Goal: Information Seeking & Learning: Learn about a topic

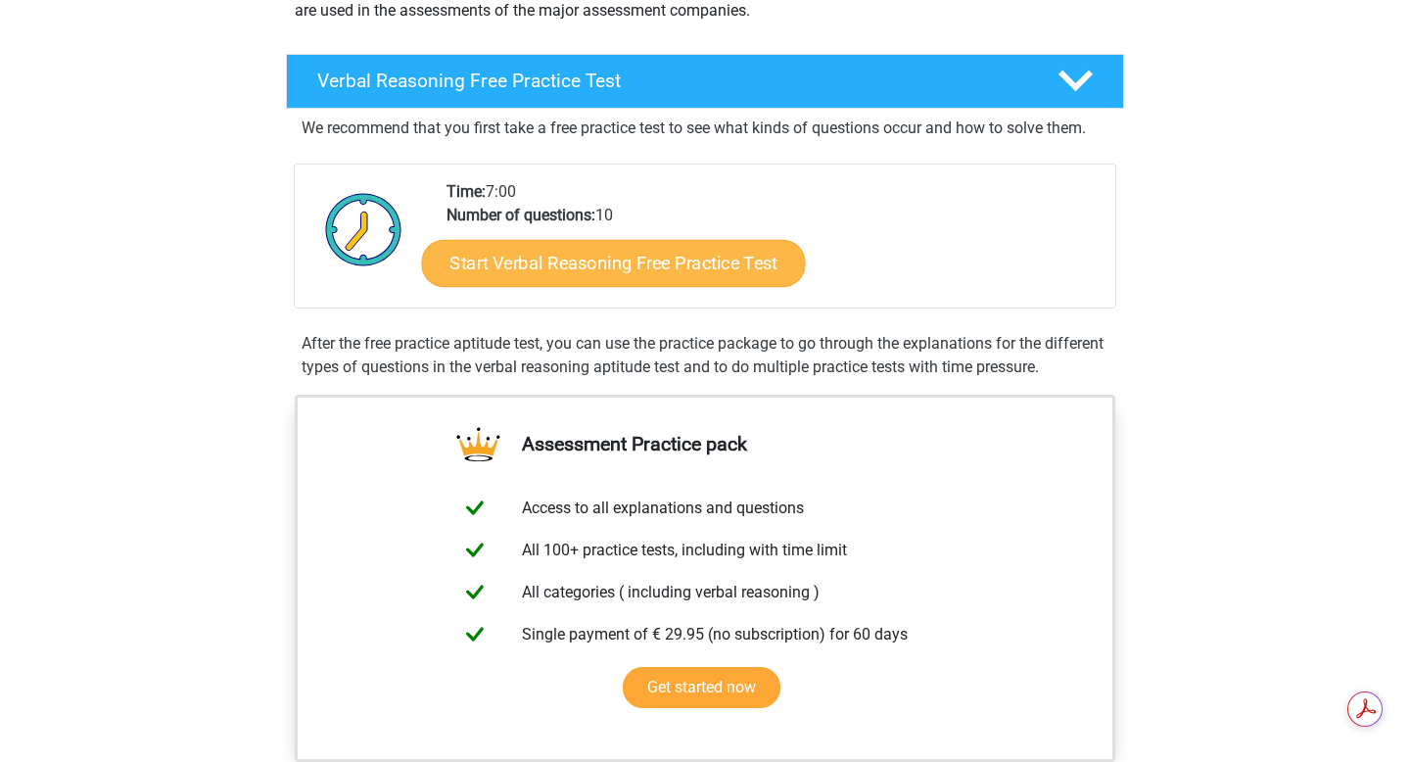
scroll to position [270, 0]
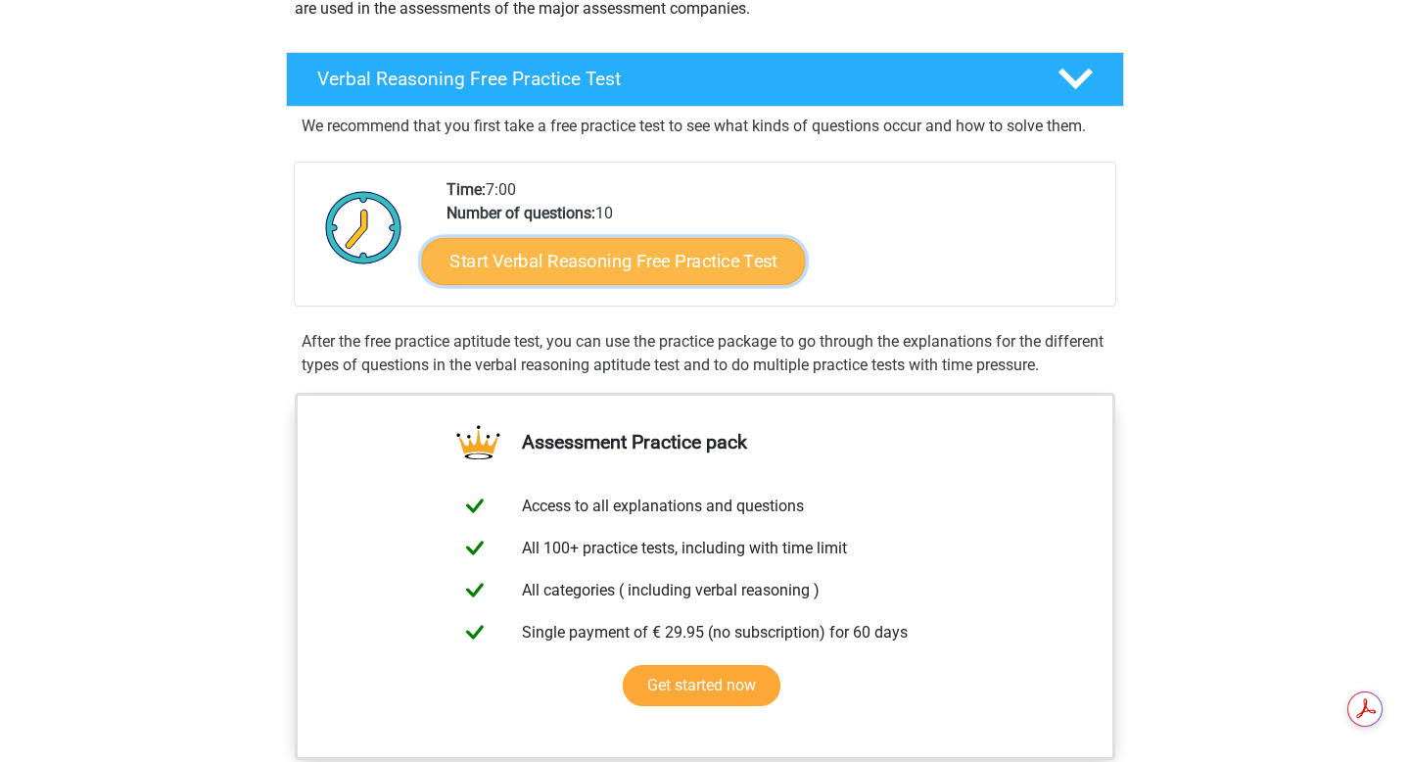
click at [622, 266] on link "Start Verbal Reasoning Free Practice Test" at bounding box center [614, 261] width 384 height 47
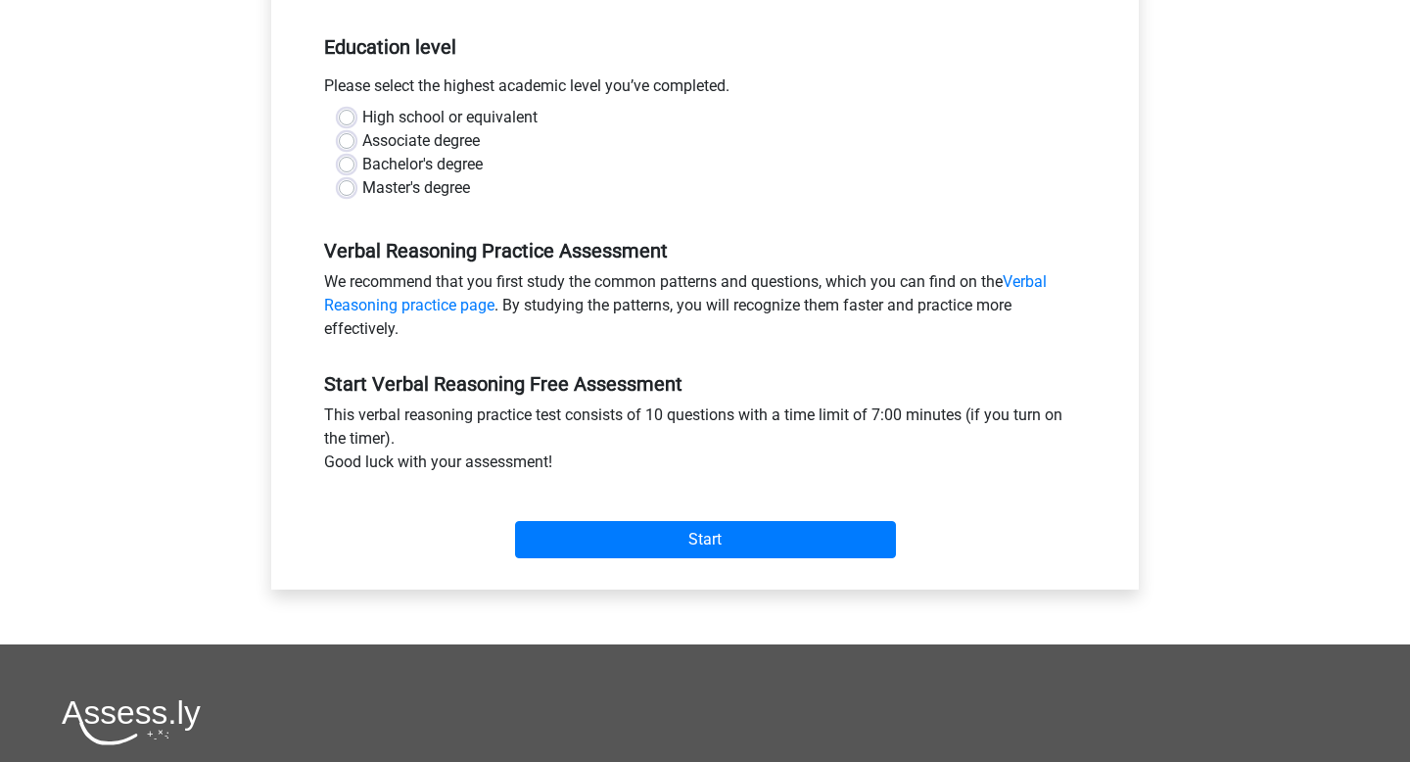
scroll to position [394, 0]
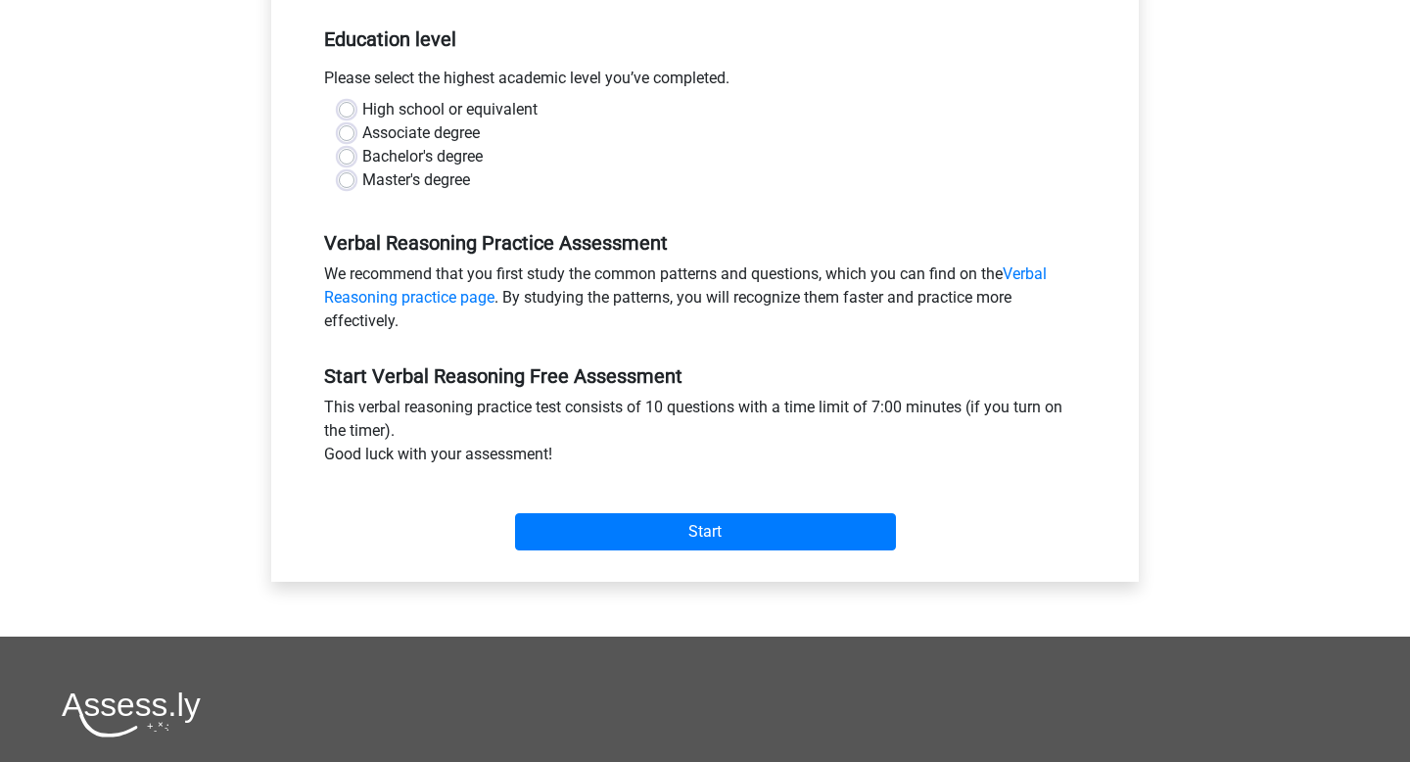
click at [684, 508] on div "Start" at bounding box center [704, 516] width 791 height 69
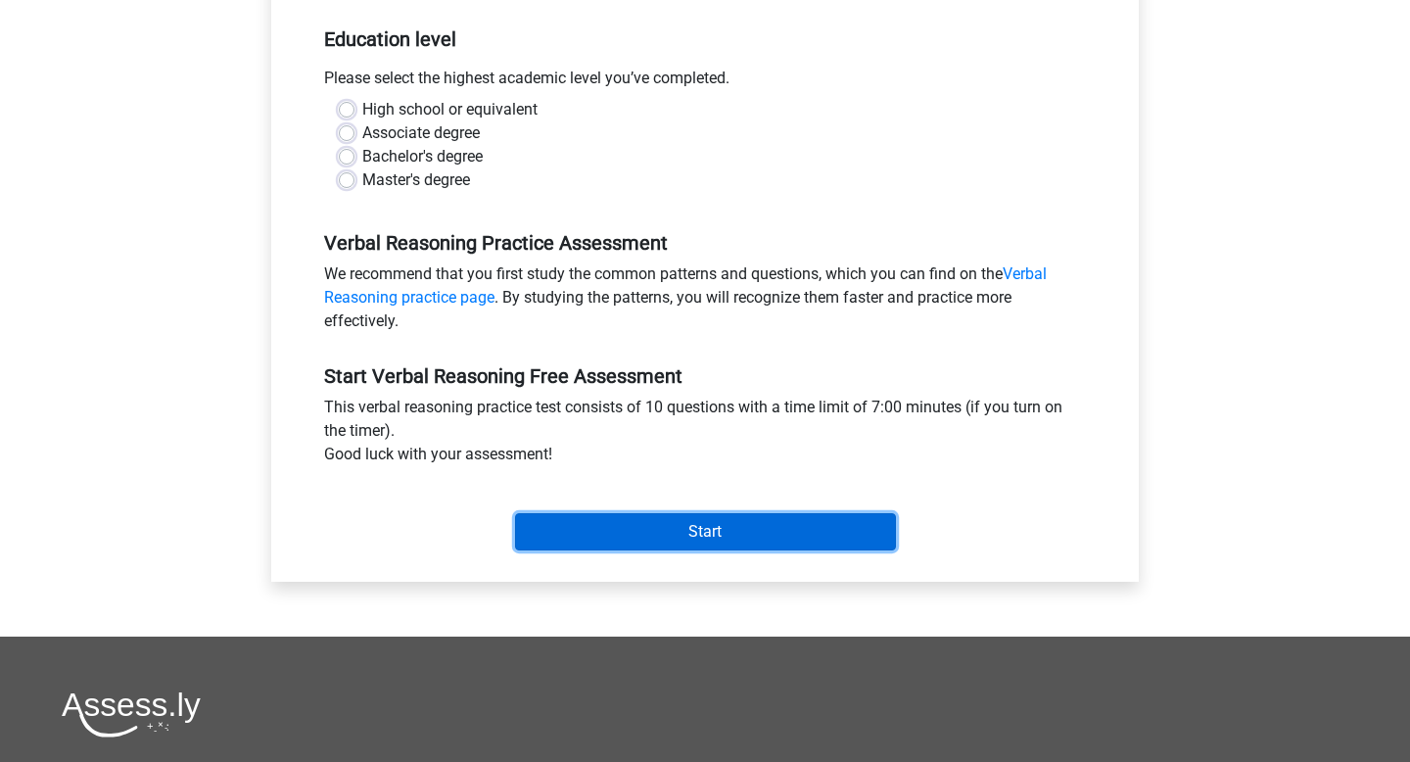
click at [688, 532] on input "Start" at bounding box center [705, 531] width 381 height 37
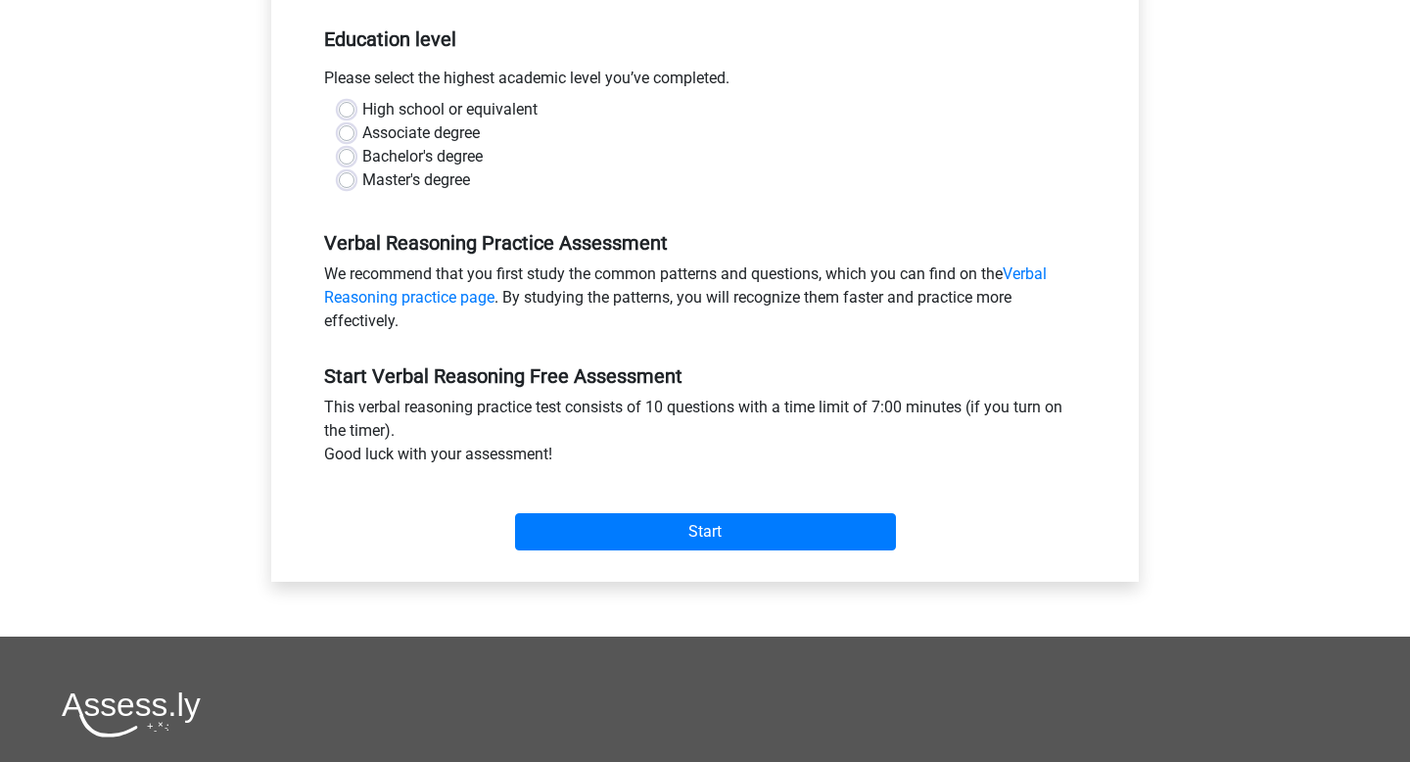
click at [487, 168] on div "Master's degree" at bounding box center [705, 179] width 732 height 23
click at [362, 179] on label "Master's degree" at bounding box center [416, 179] width 108 height 23
click at [352, 179] on input "Master's degree" at bounding box center [347, 178] width 16 height 20
radio input "true"
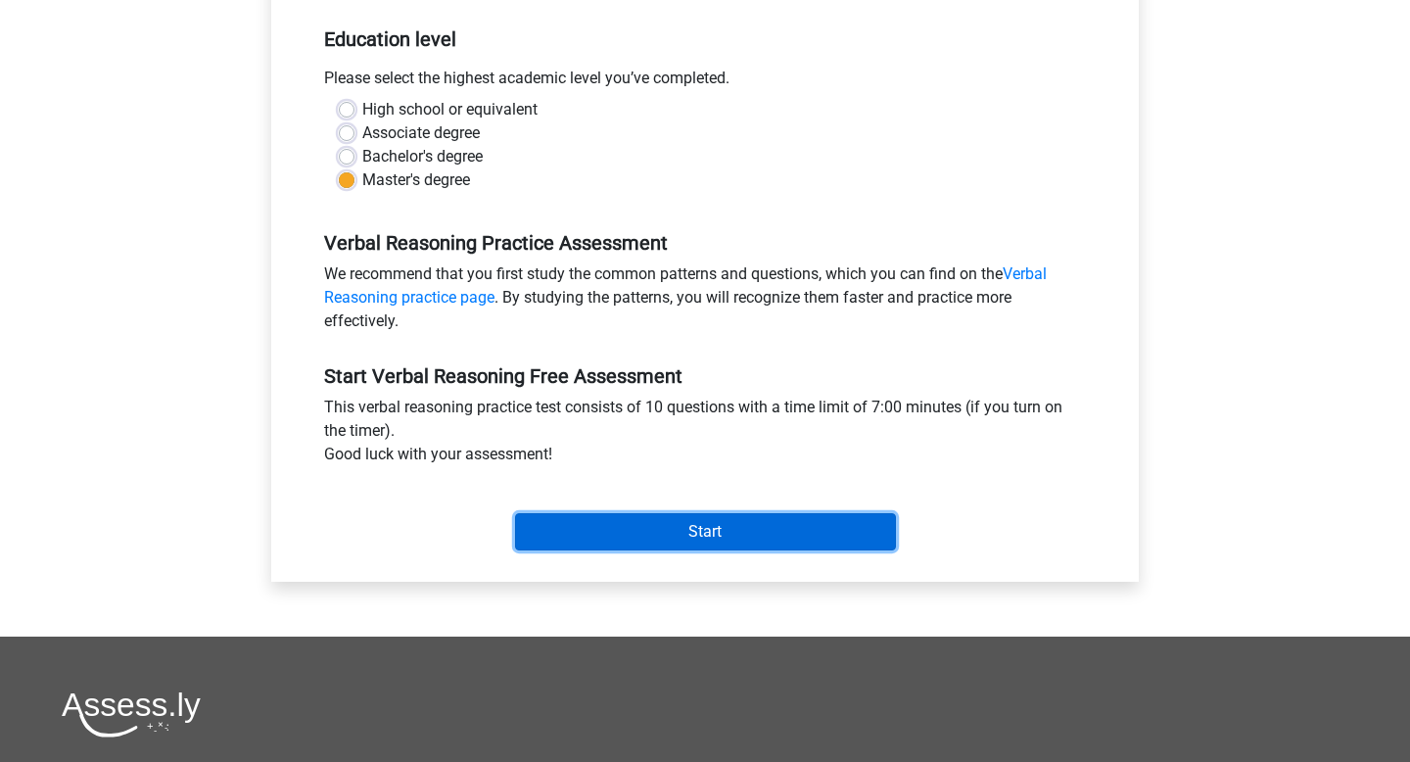
click at [640, 525] on input "Start" at bounding box center [705, 531] width 381 height 37
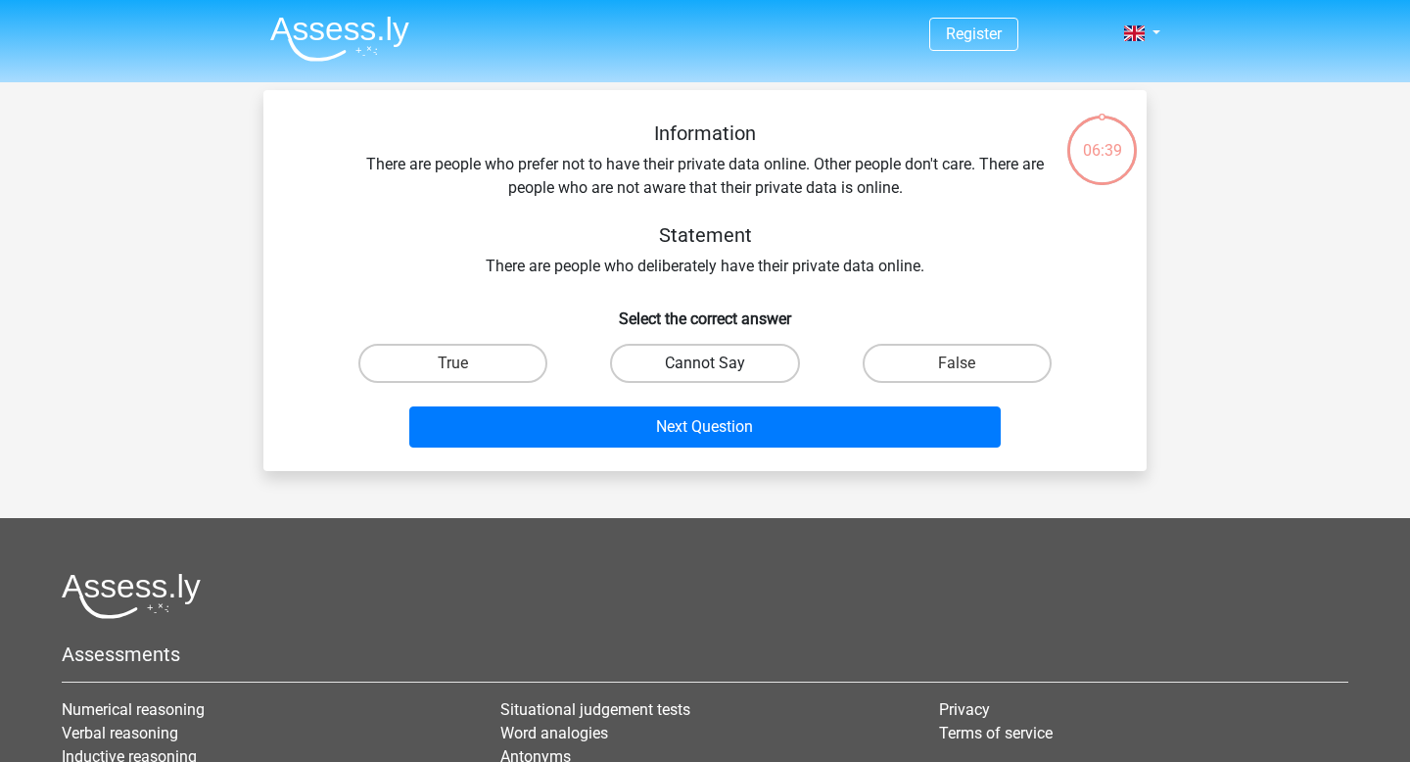
click at [741, 357] on label "Cannot Say" at bounding box center [704, 363] width 189 height 39
click at [718, 363] on input "Cannot Say" at bounding box center [711, 369] width 13 height 13
radio input "true"
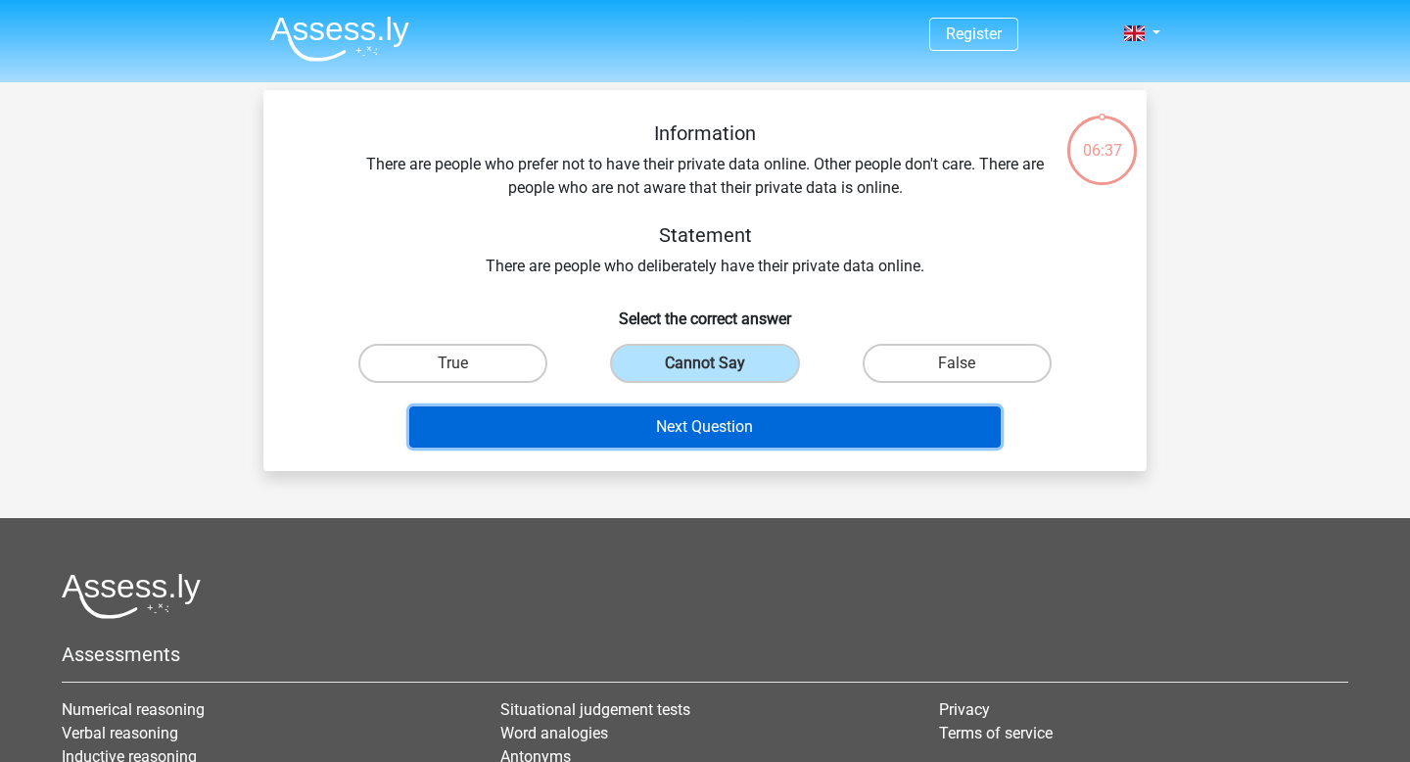
click at [728, 419] on button "Next Question" at bounding box center [705, 426] width 592 height 41
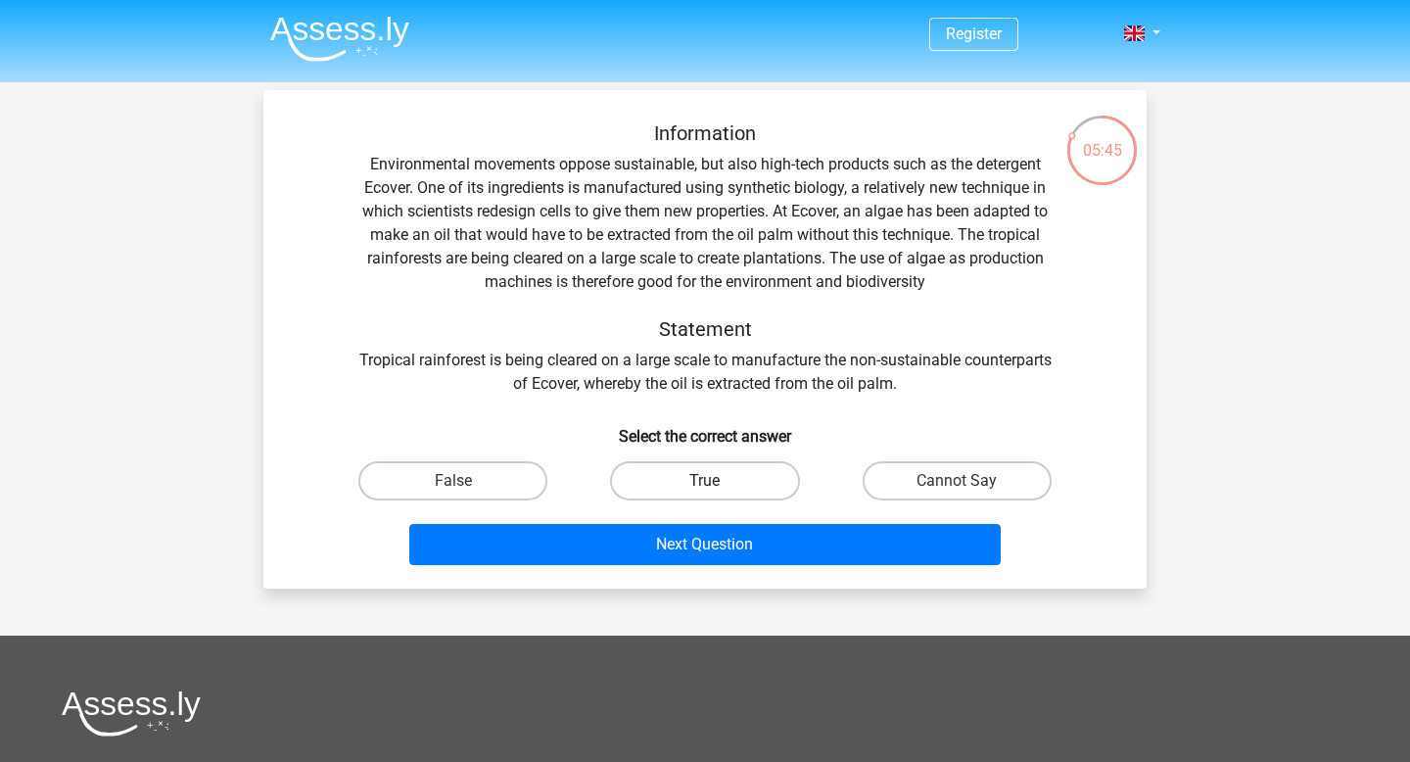
click at [728, 487] on label "True" at bounding box center [704, 480] width 189 height 39
click at [718, 487] on input "True" at bounding box center [711, 487] width 13 height 13
radio input "true"
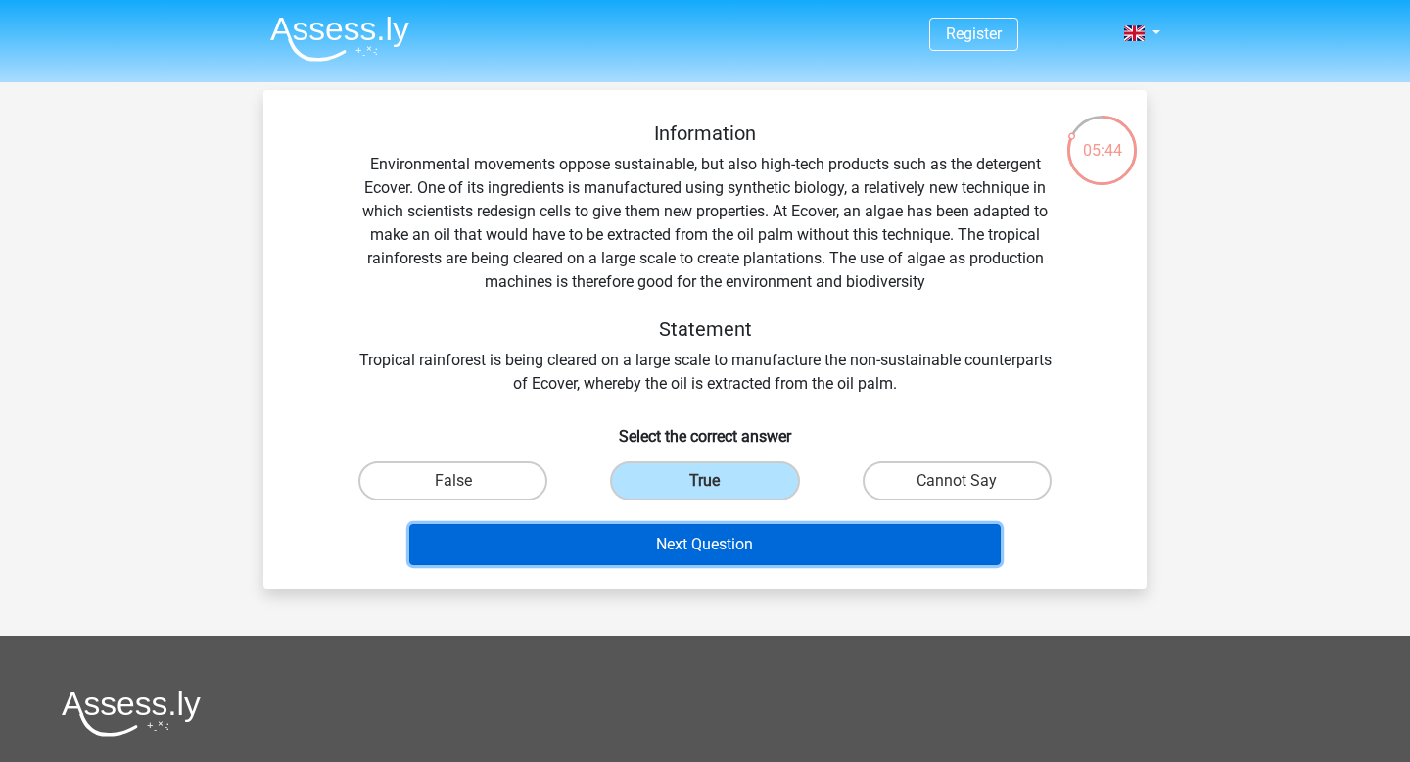
click at [722, 540] on button "Next Question" at bounding box center [705, 544] width 592 height 41
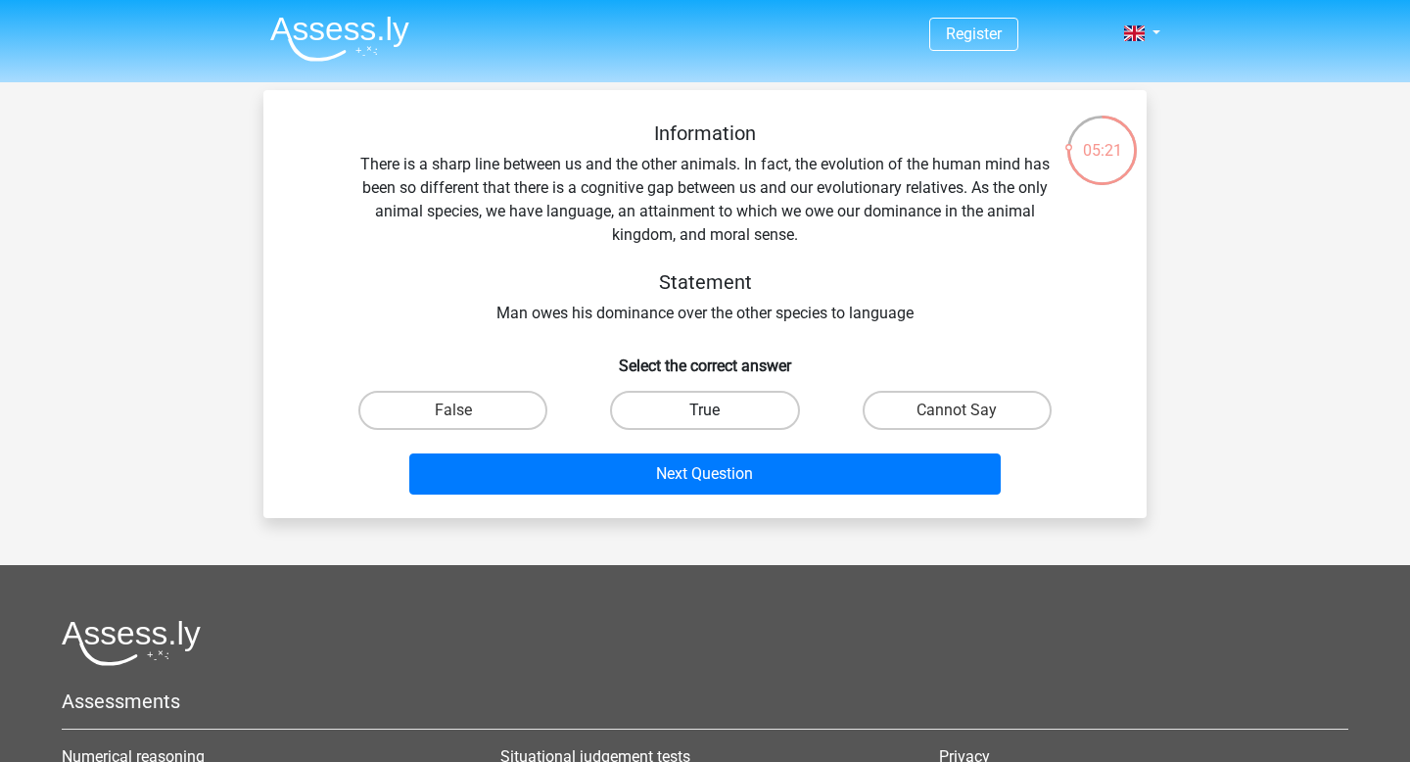
click at [648, 411] on label "True" at bounding box center [704, 410] width 189 height 39
click at [705, 411] on input "True" at bounding box center [711, 416] width 13 height 13
radio input "true"
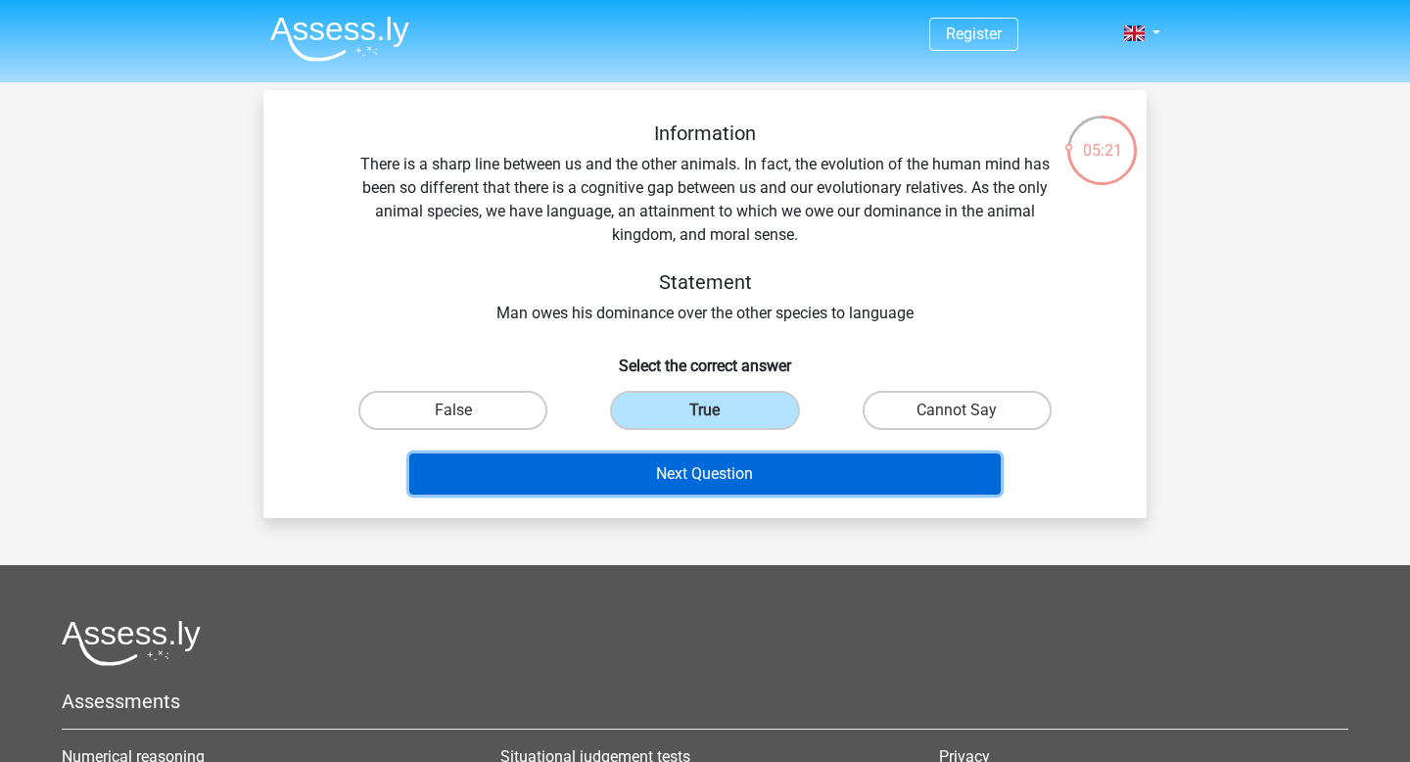
click at [648, 475] on button "Next Question" at bounding box center [705, 473] width 592 height 41
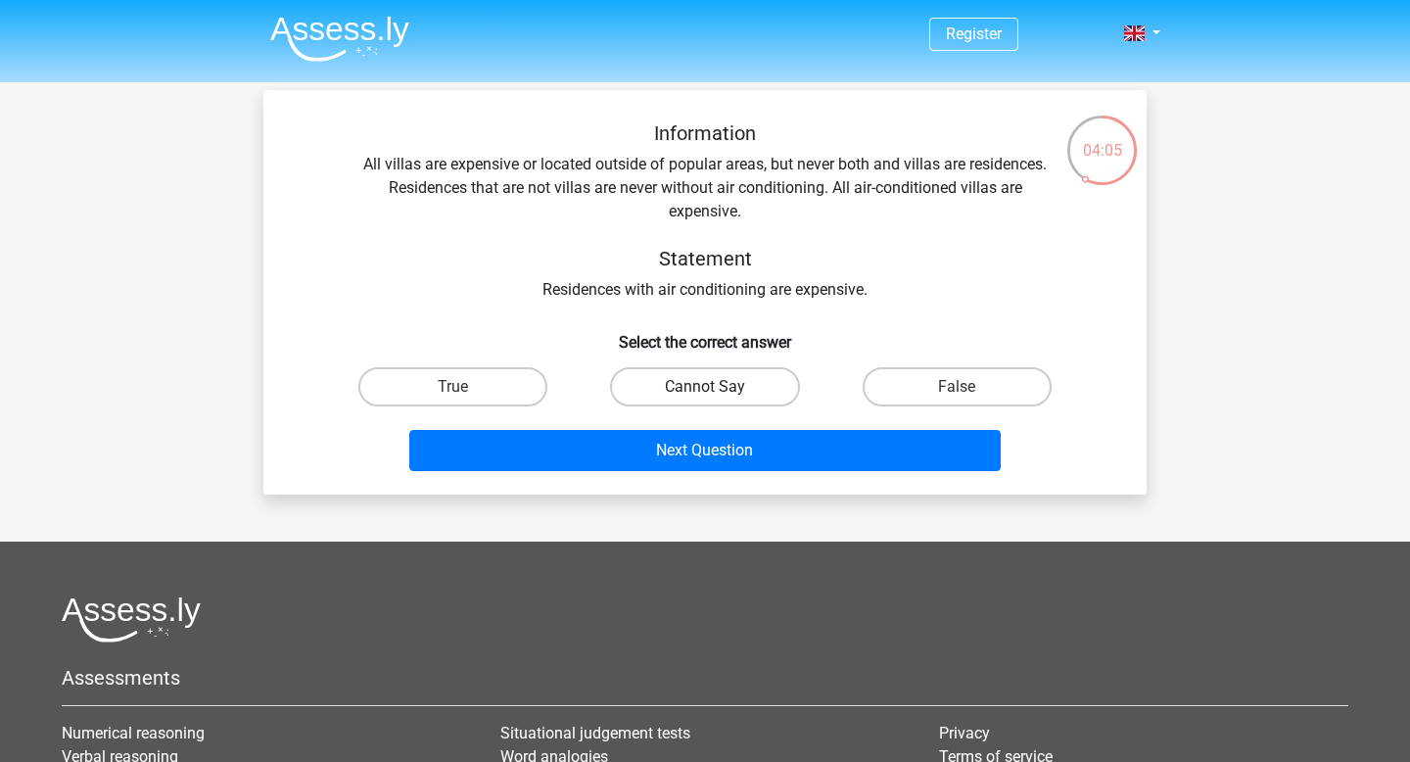
click at [671, 367] on label "Cannot Say" at bounding box center [704, 386] width 189 height 39
click at [705, 387] on input "Cannot Say" at bounding box center [711, 393] width 13 height 13
radio input "true"
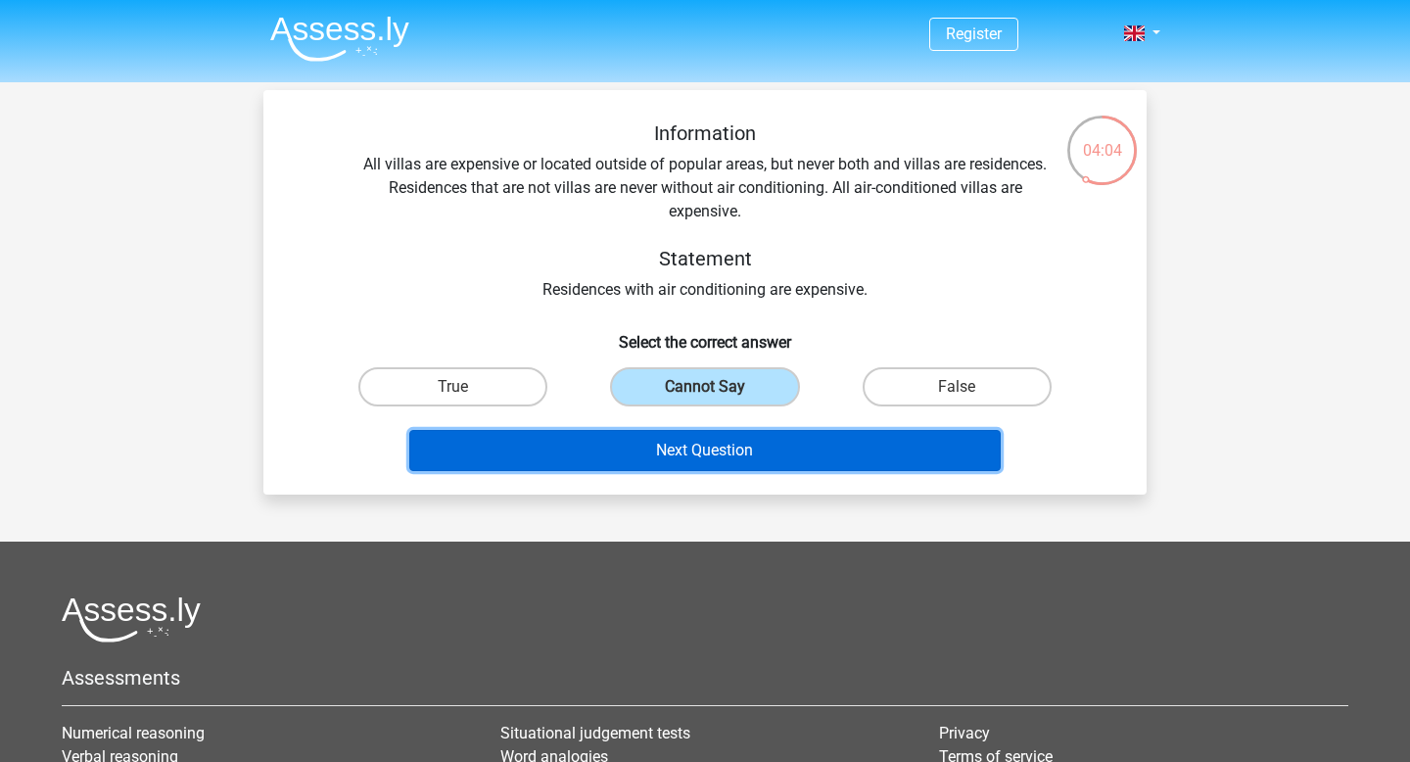
click at [675, 452] on button "Next Question" at bounding box center [705, 450] width 592 height 41
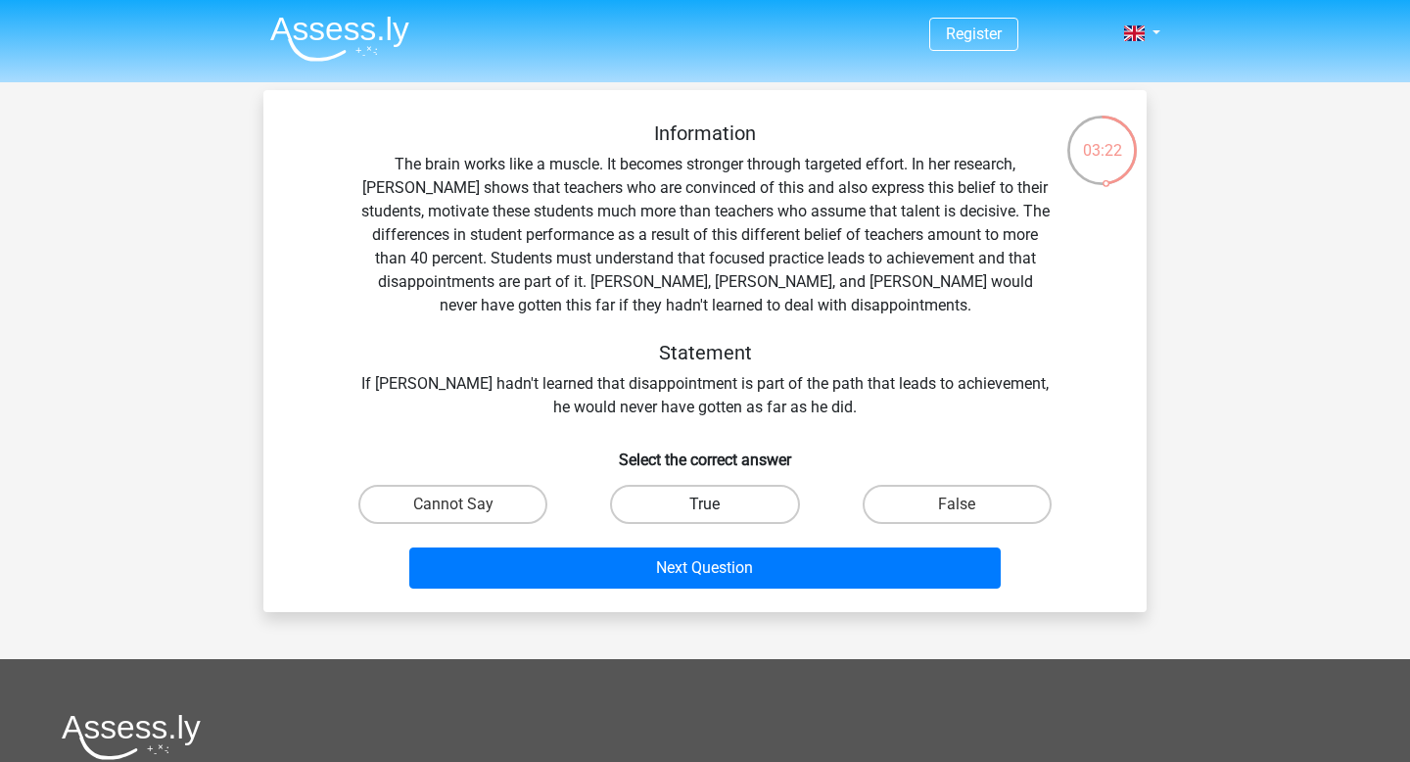
click at [679, 496] on label "True" at bounding box center [704, 504] width 189 height 39
click at [705, 504] on input "True" at bounding box center [711, 510] width 13 height 13
radio input "true"
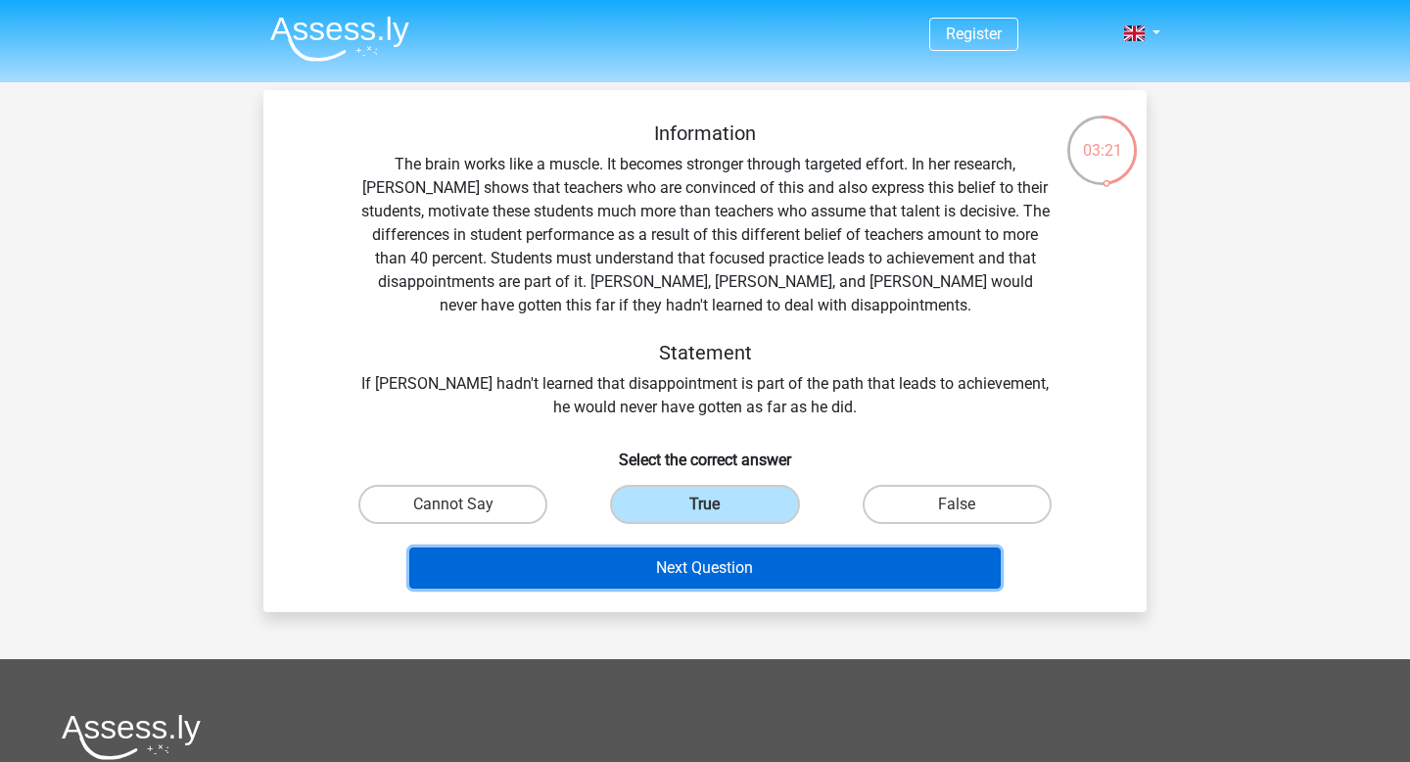
click at [679, 567] on button "Next Question" at bounding box center [705, 567] width 592 height 41
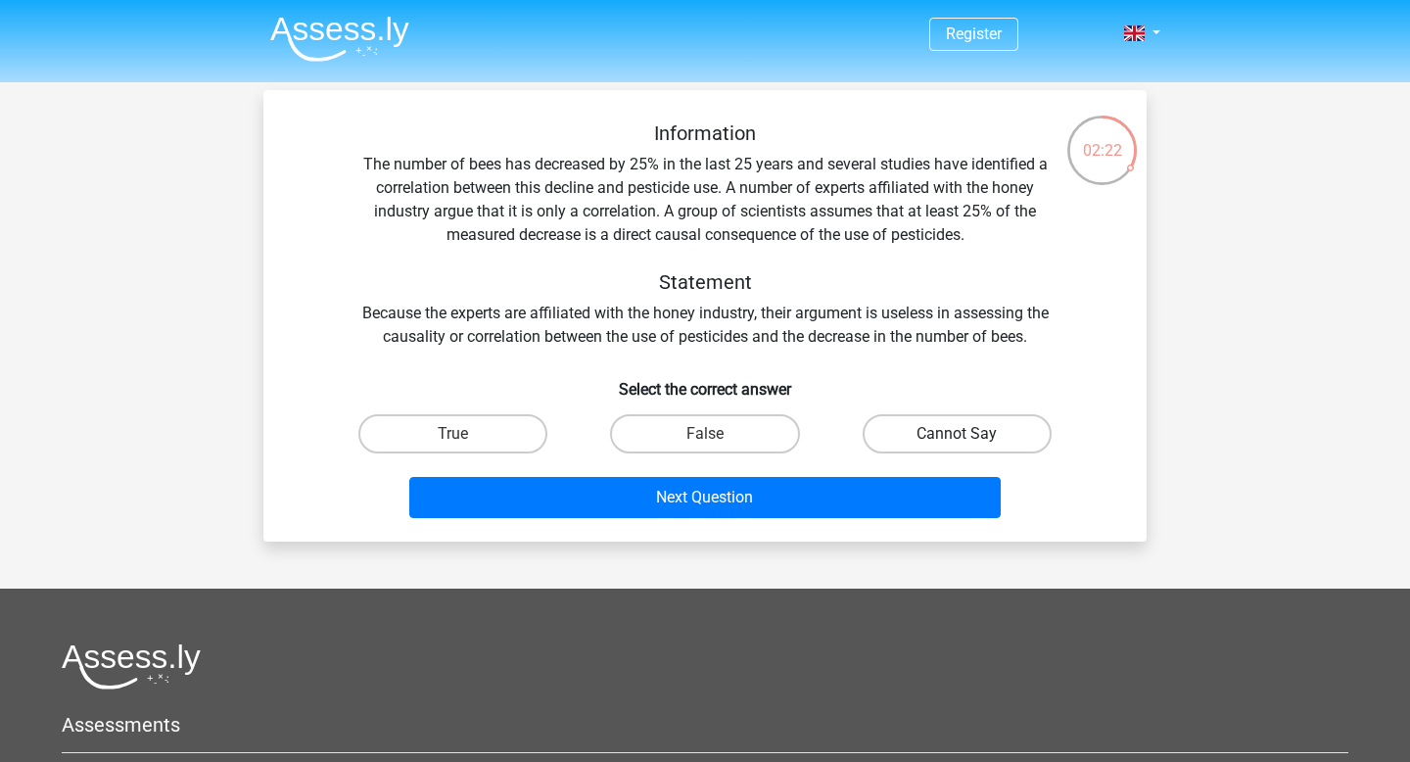
click at [951, 429] on label "Cannot Say" at bounding box center [956, 433] width 189 height 39
click at [956, 434] on input "Cannot Say" at bounding box center [962, 440] width 13 height 13
radio input "true"
click at [919, 470] on div "Next Question" at bounding box center [705, 493] width 820 height 65
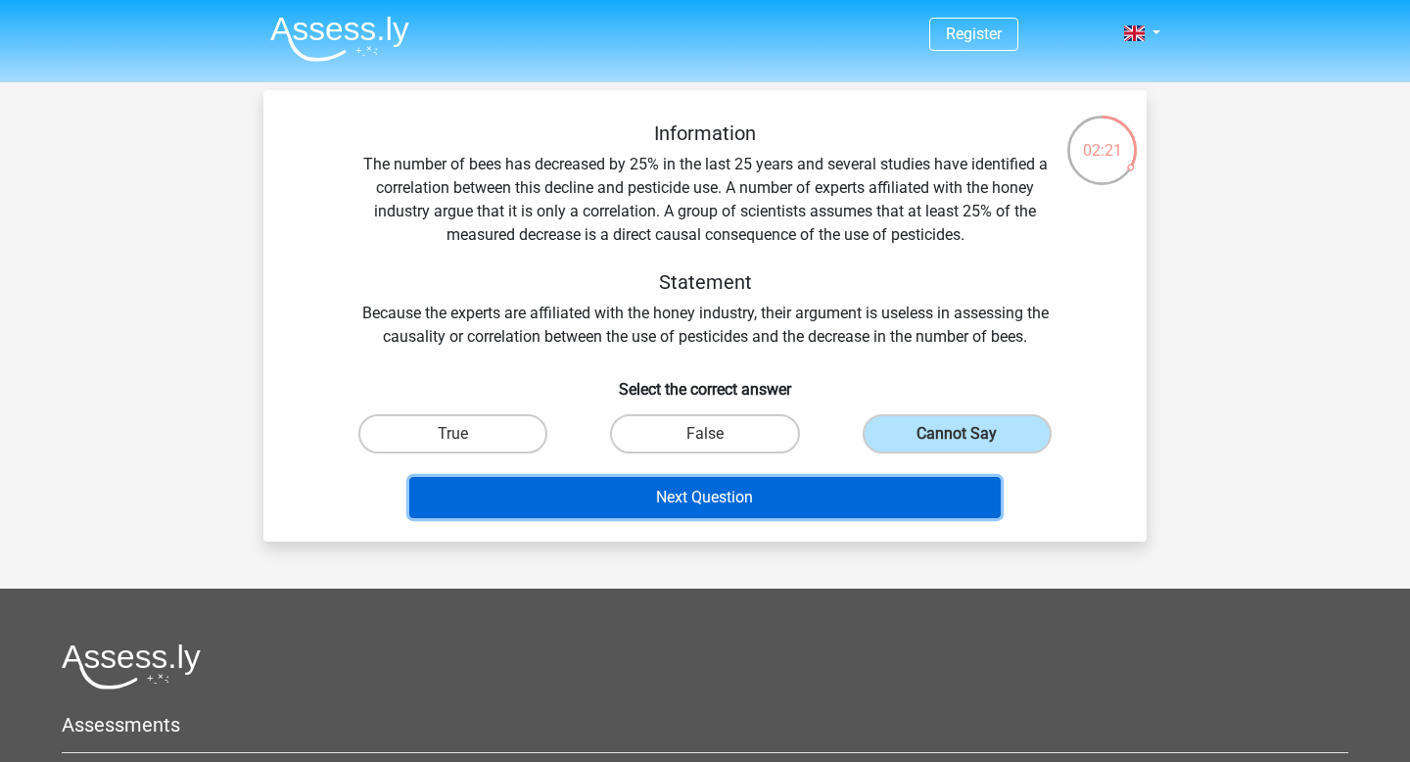
click at [911, 487] on button "Next Question" at bounding box center [705, 497] width 592 height 41
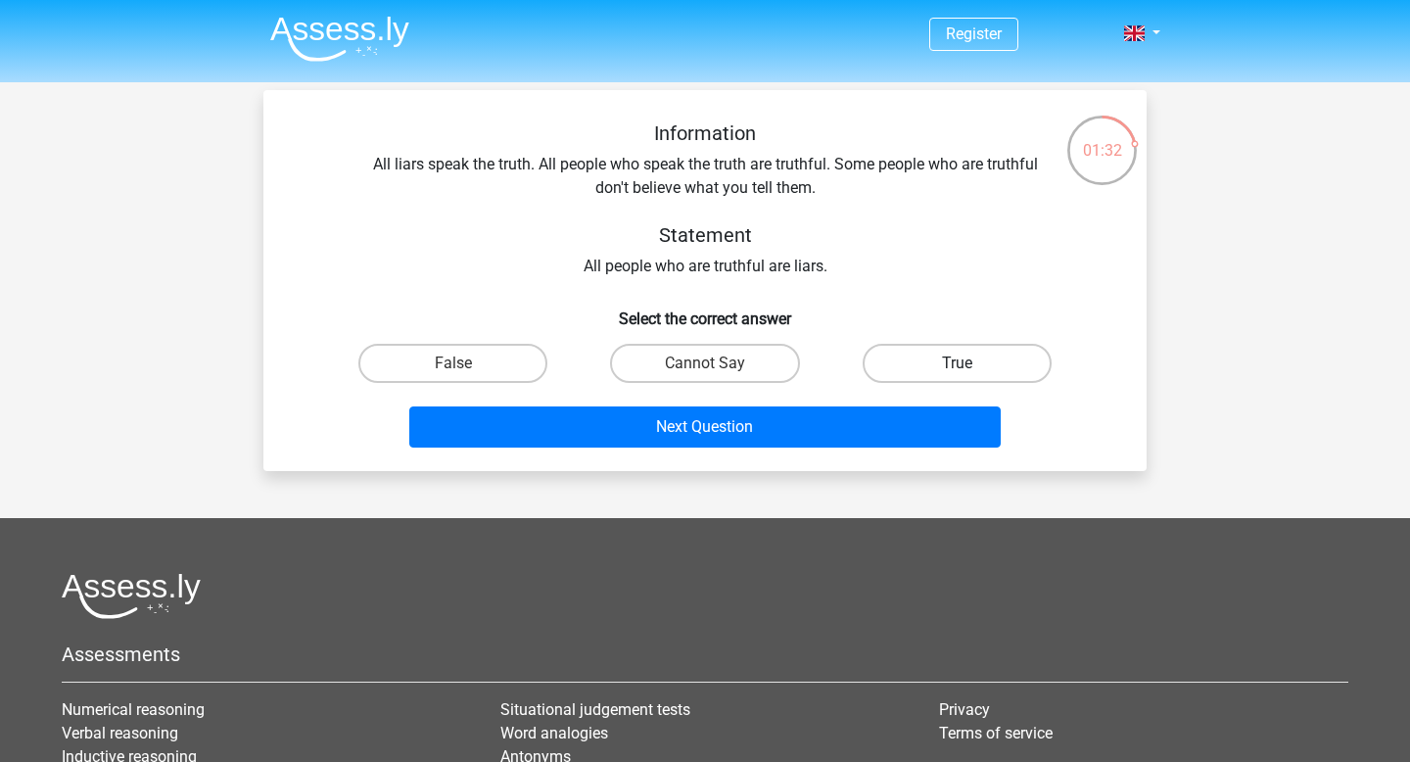
click at [894, 368] on label "True" at bounding box center [956, 363] width 189 height 39
click at [956, 368] on input "True" at bounding box center [962, 369] width 13 height 13
radio input "true"
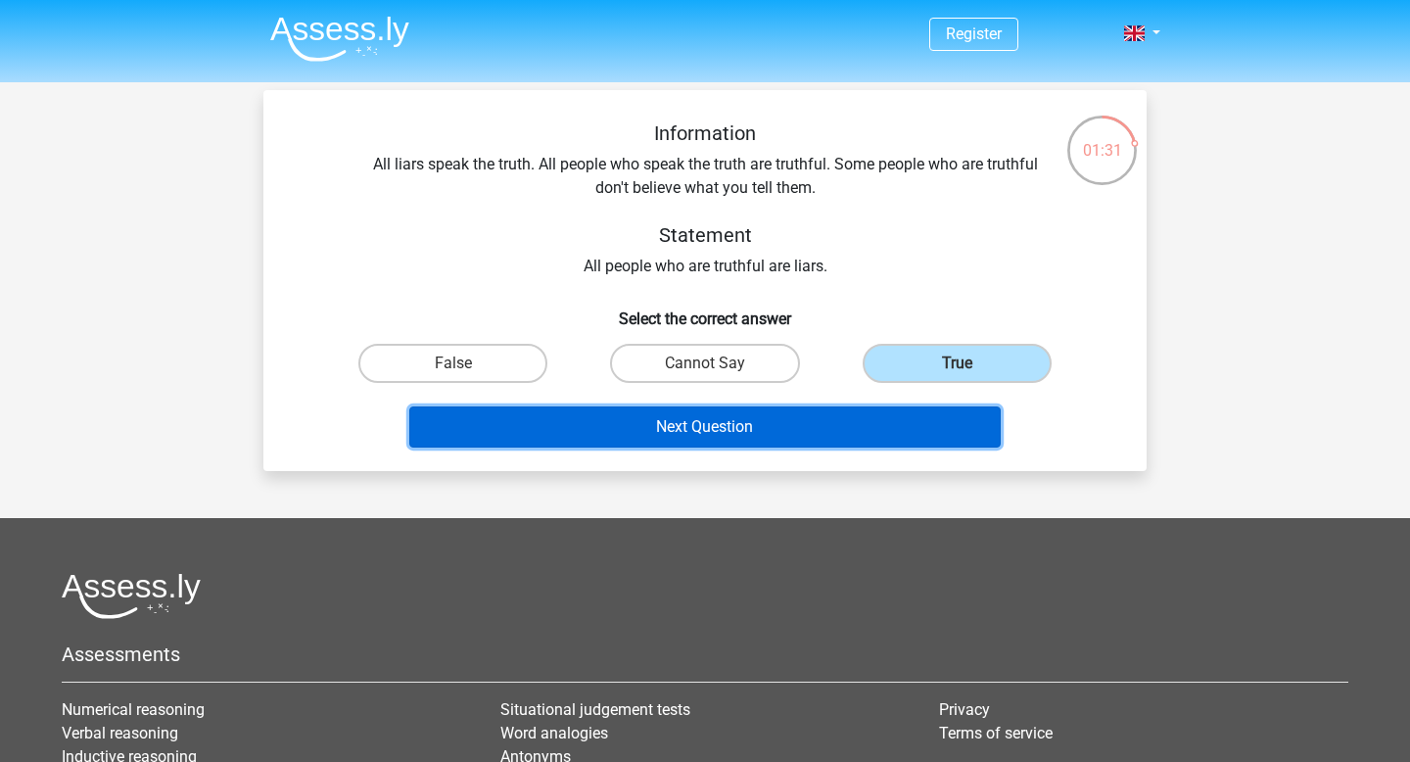
click at [844, 422] on button "Next Question" at bounding box center [705, 426] width 592 height 41
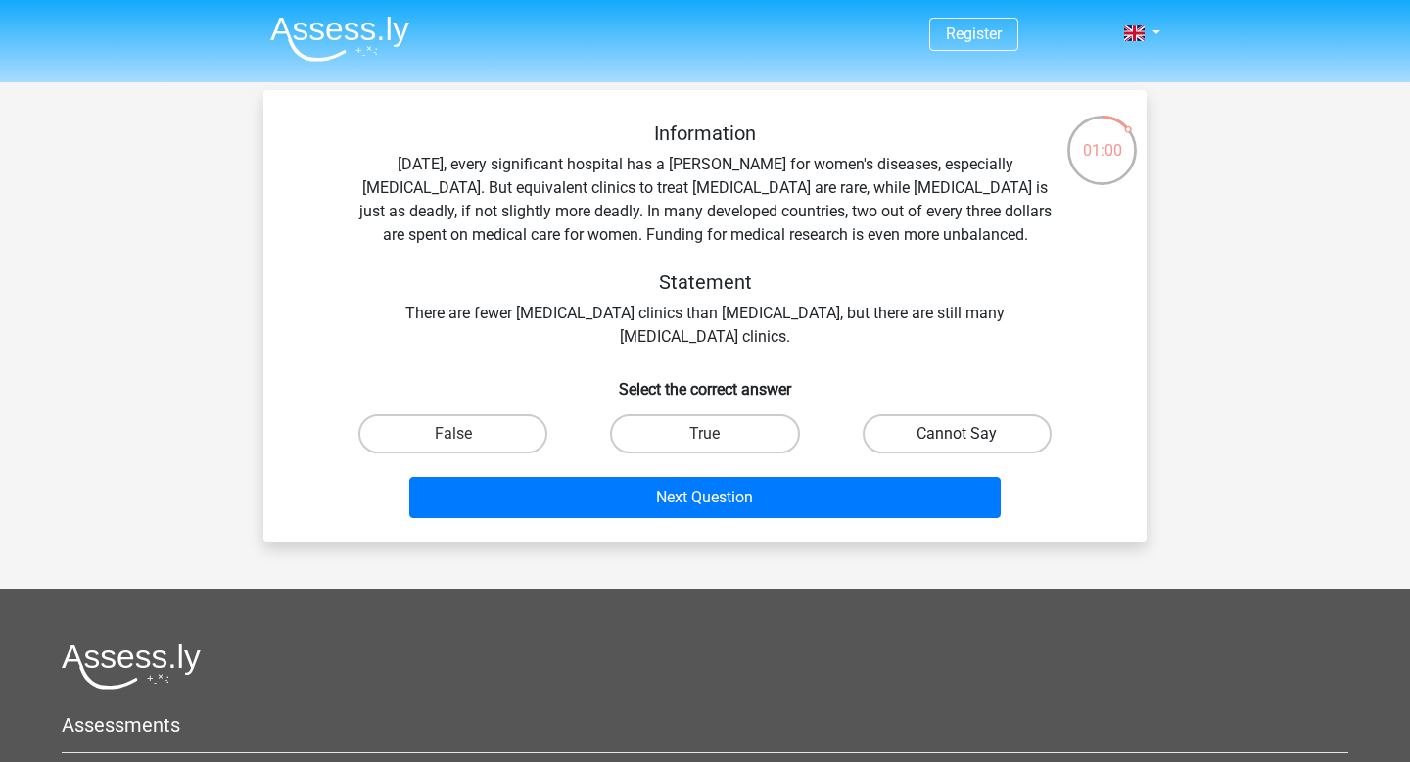
click at [924, 430] on label "Cannot Say" at bounding box center [956, 433] width 189 height 39
click at [956, 434] on input "Cannot Say" at bounding box center [962, 440] width 13 height 13
radio input "true"
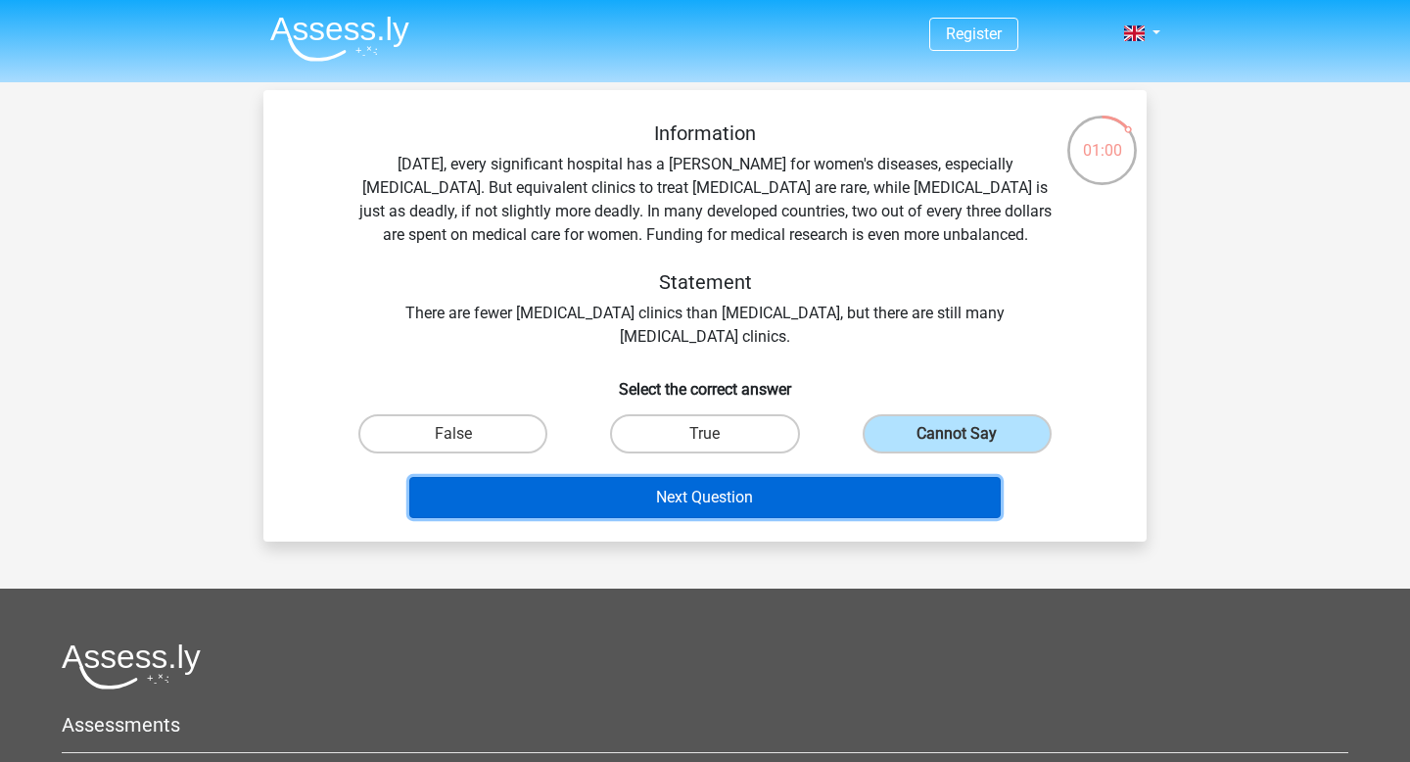
click at [882, 501] on button "Next Question" at bounding box center [705, 497] width 592 height 41
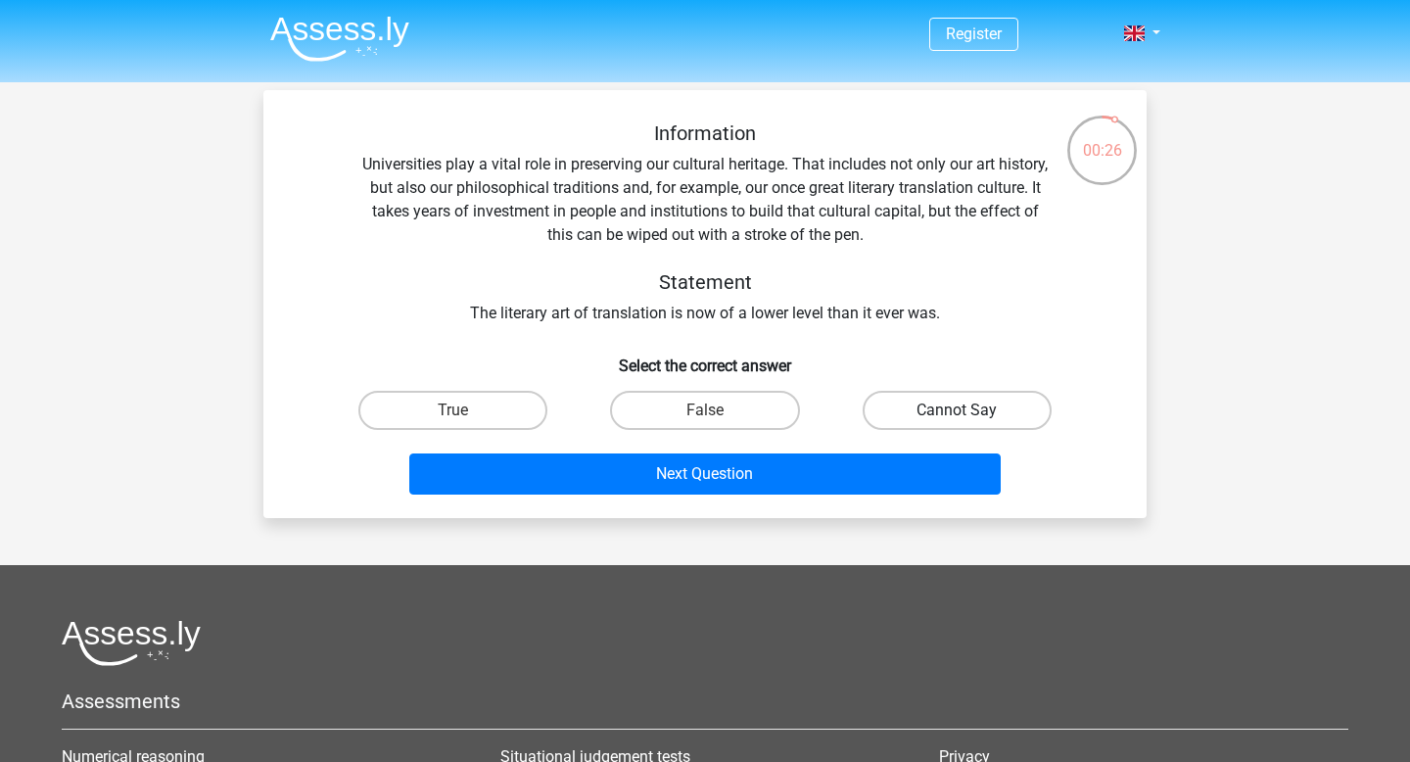
click at [973, 417] on label "Cannot Say" at bounding box center [956, 410] width 189 height 39
click at [969, 417] on input "Cannot Say" at bounding box center [962, 416] width 13 height 13
radio input "true"
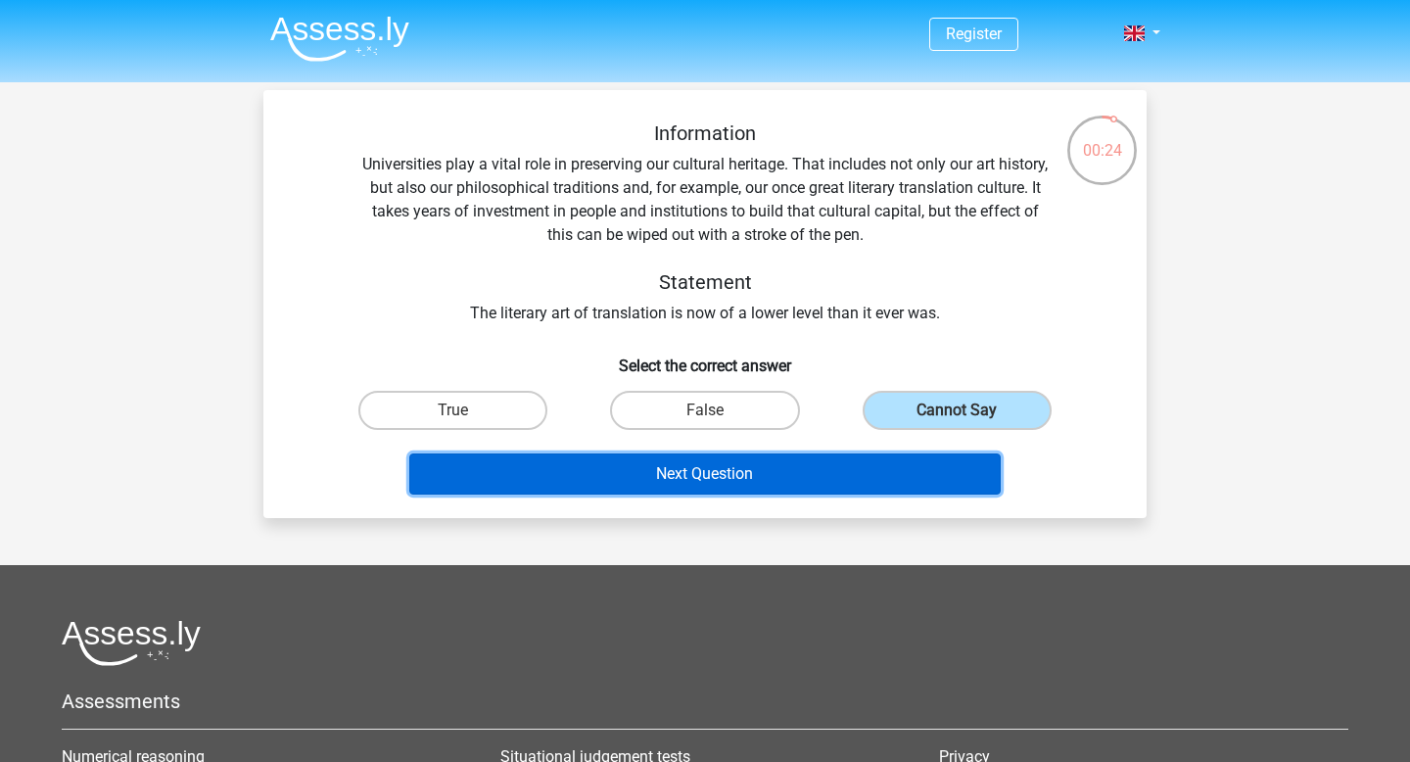
click at [881, 479] on button "Next Question" at bounding box center [705, 473] width 592 height 41
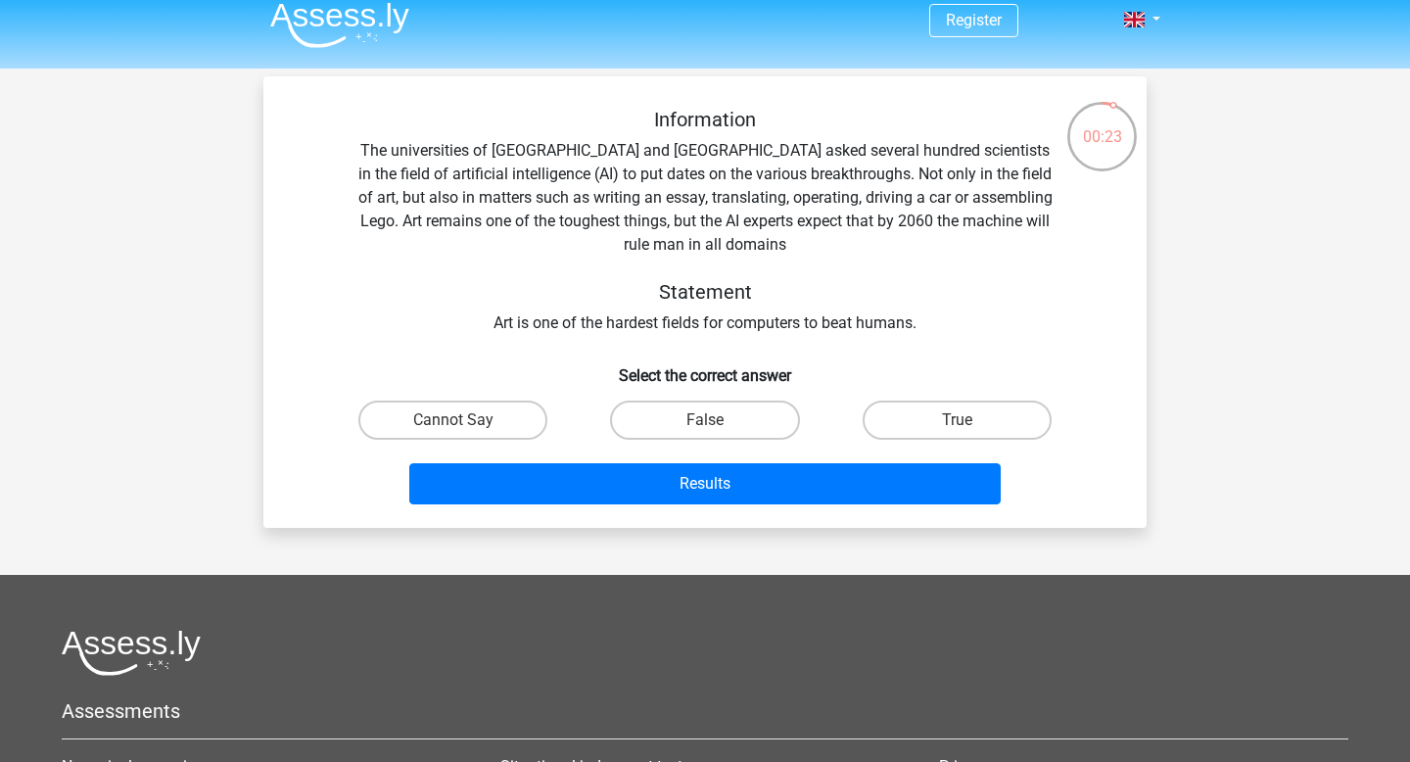
scroll to position [12, 0]
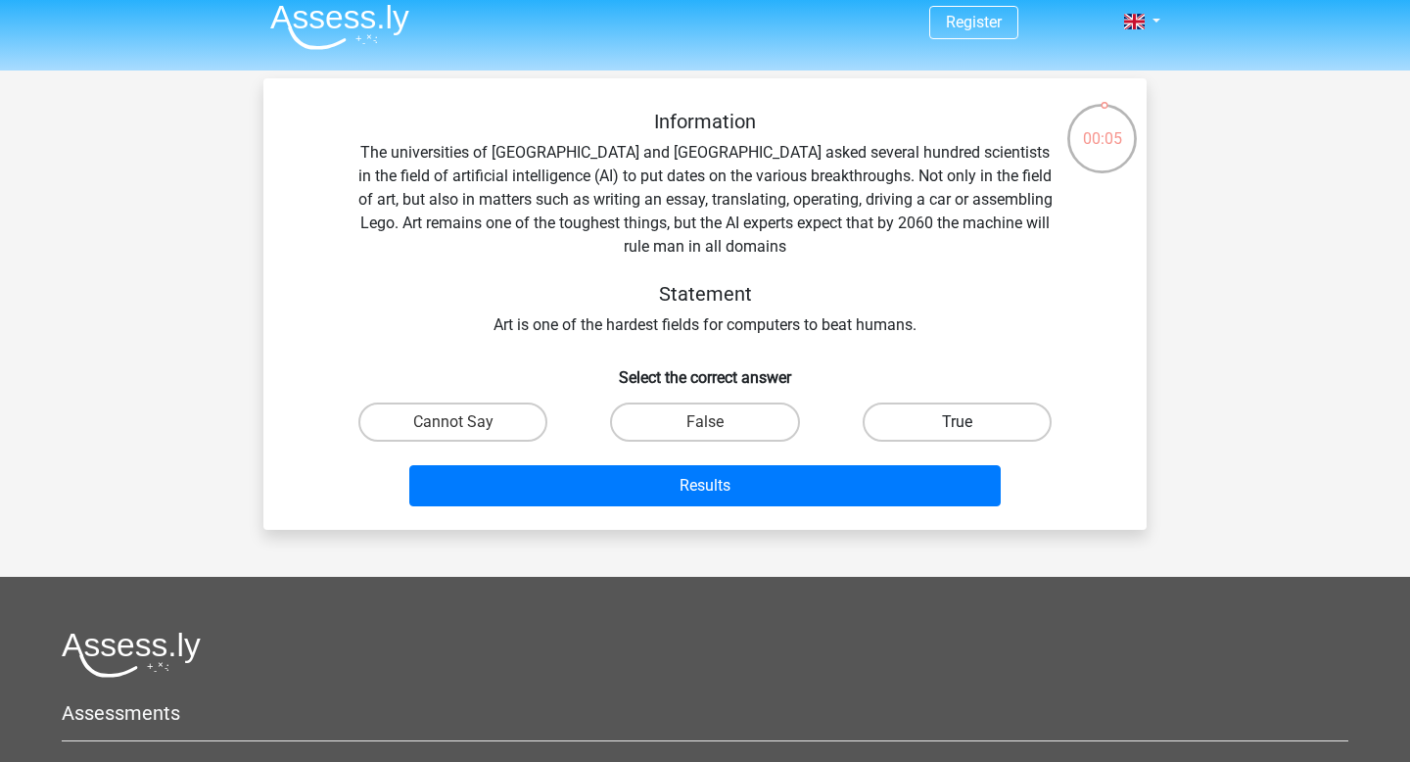
click at [943, 429] on label "True" at bounding box center [956, 421] width 189 height 39
click at [956, 429] on input "True" at bounding box center [962, 428] width 13 height 13
radio input "true"
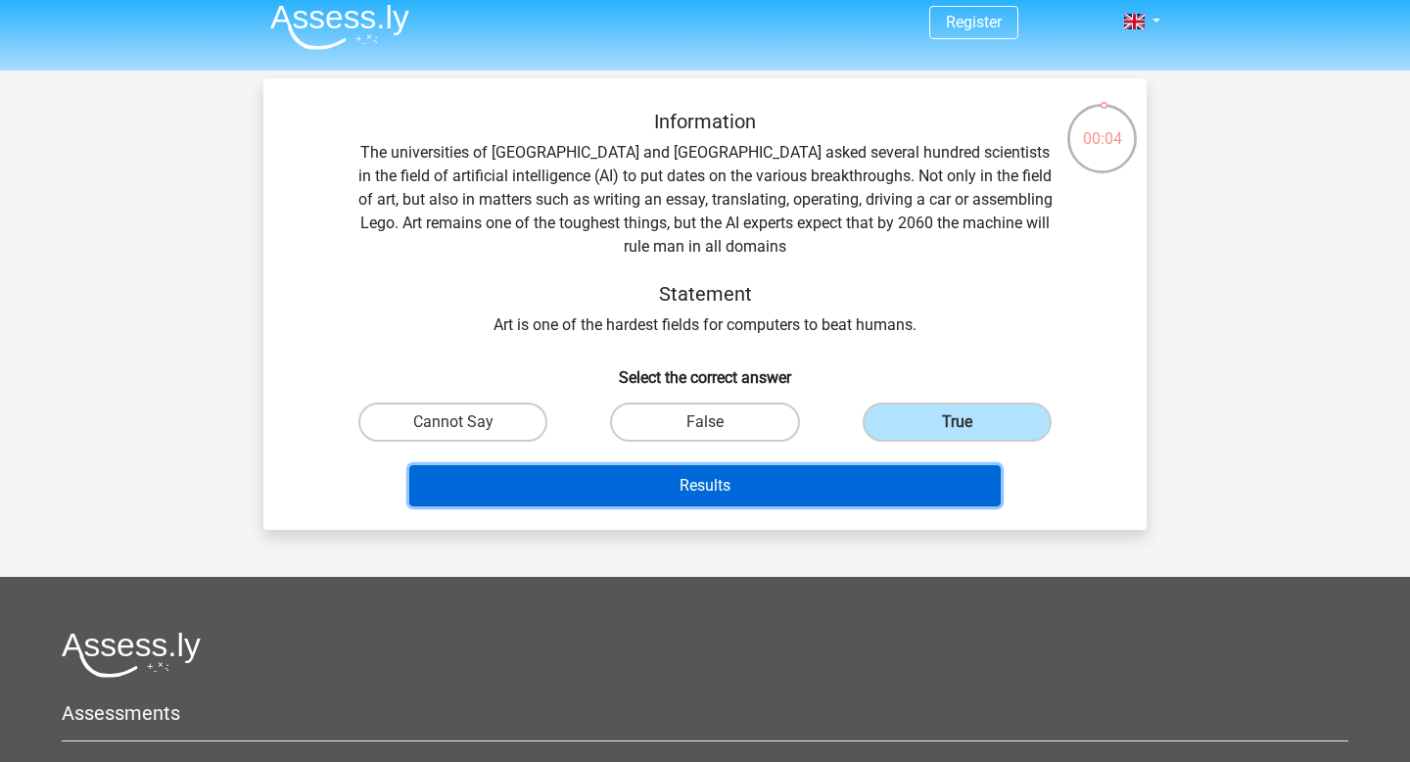
click at [933, 478] on button "Results" at bounding box center [705, 485] width 592 height 41
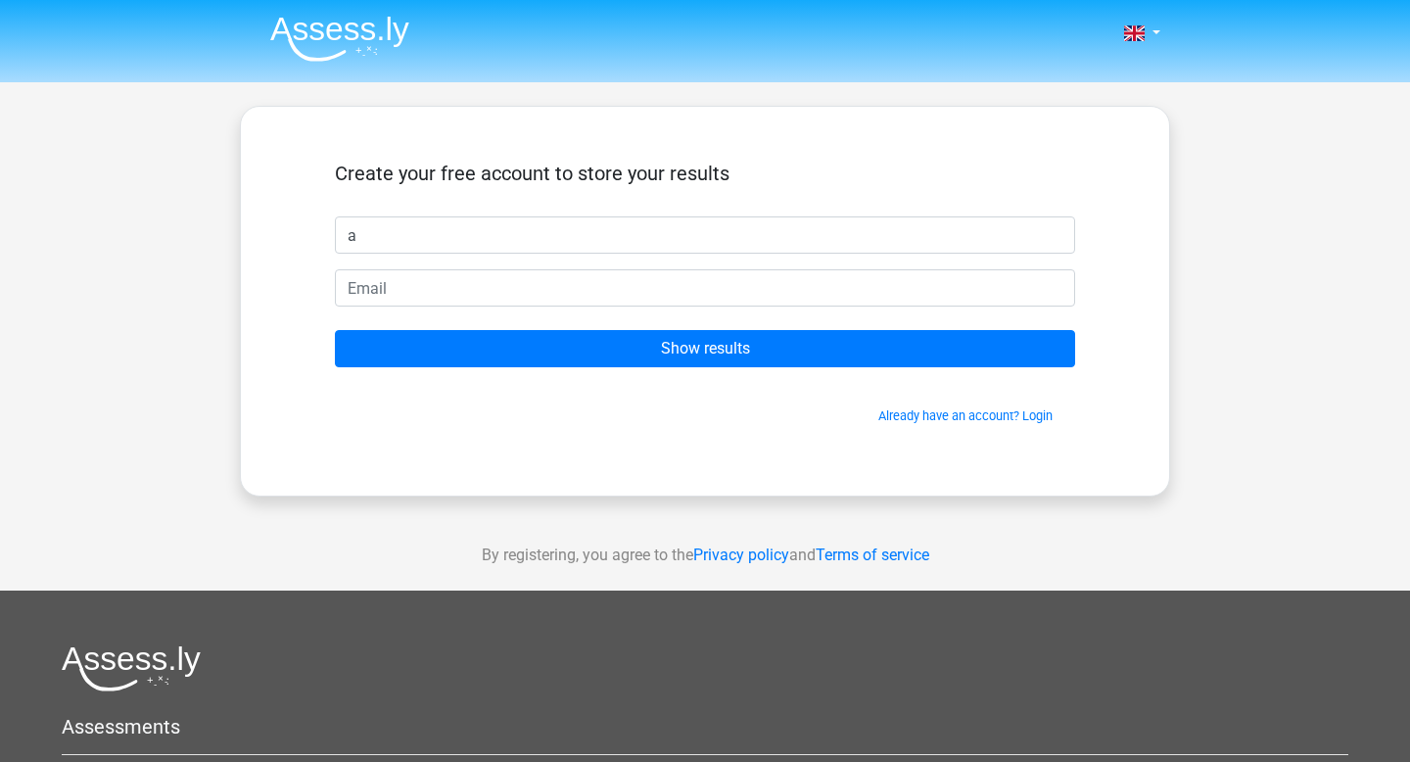
type input "[PERSON_NAME]"
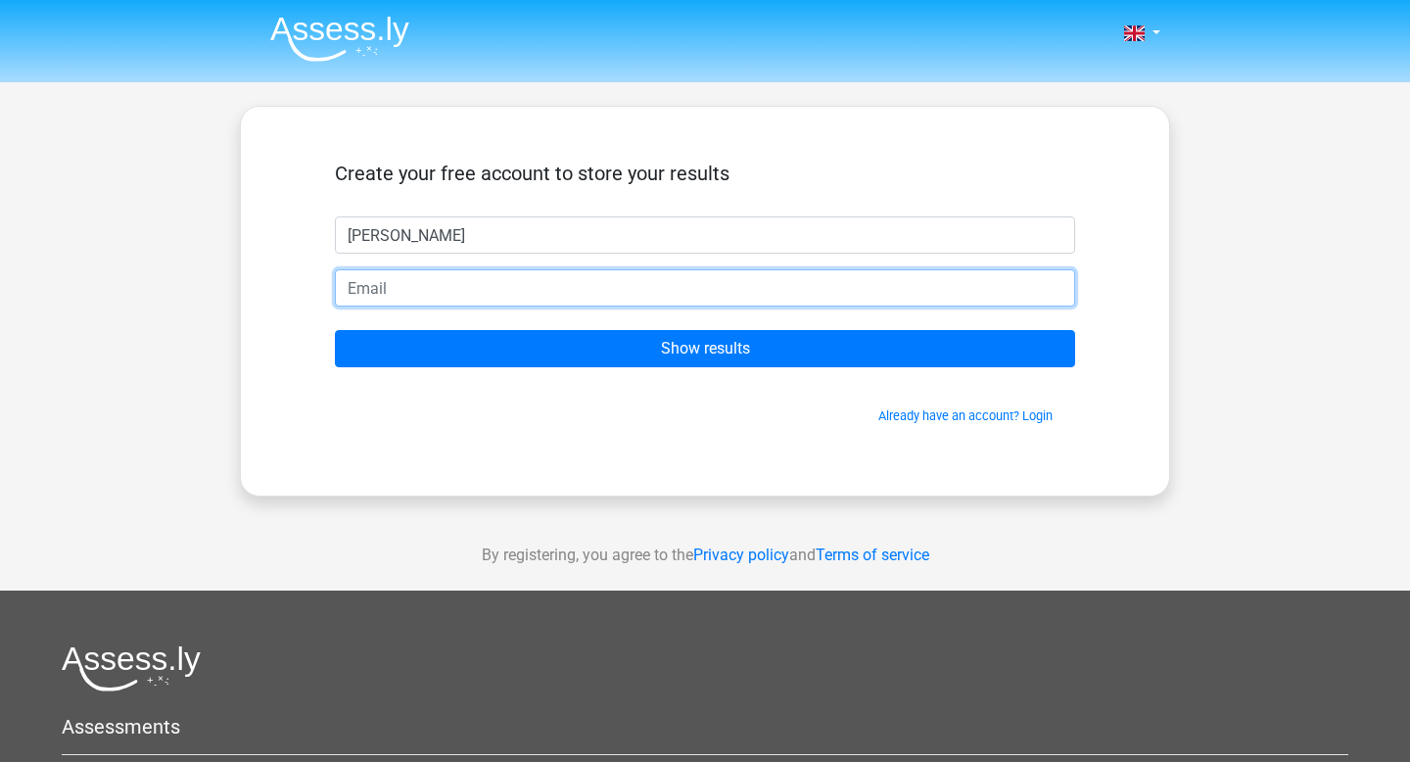
click at [484, 289] on input "email" at bounding box center [705, 287] width 740 height 37
type input "[EMAIL_ADDRESS][PERSON_NAME][DOMAIN_NAME]"
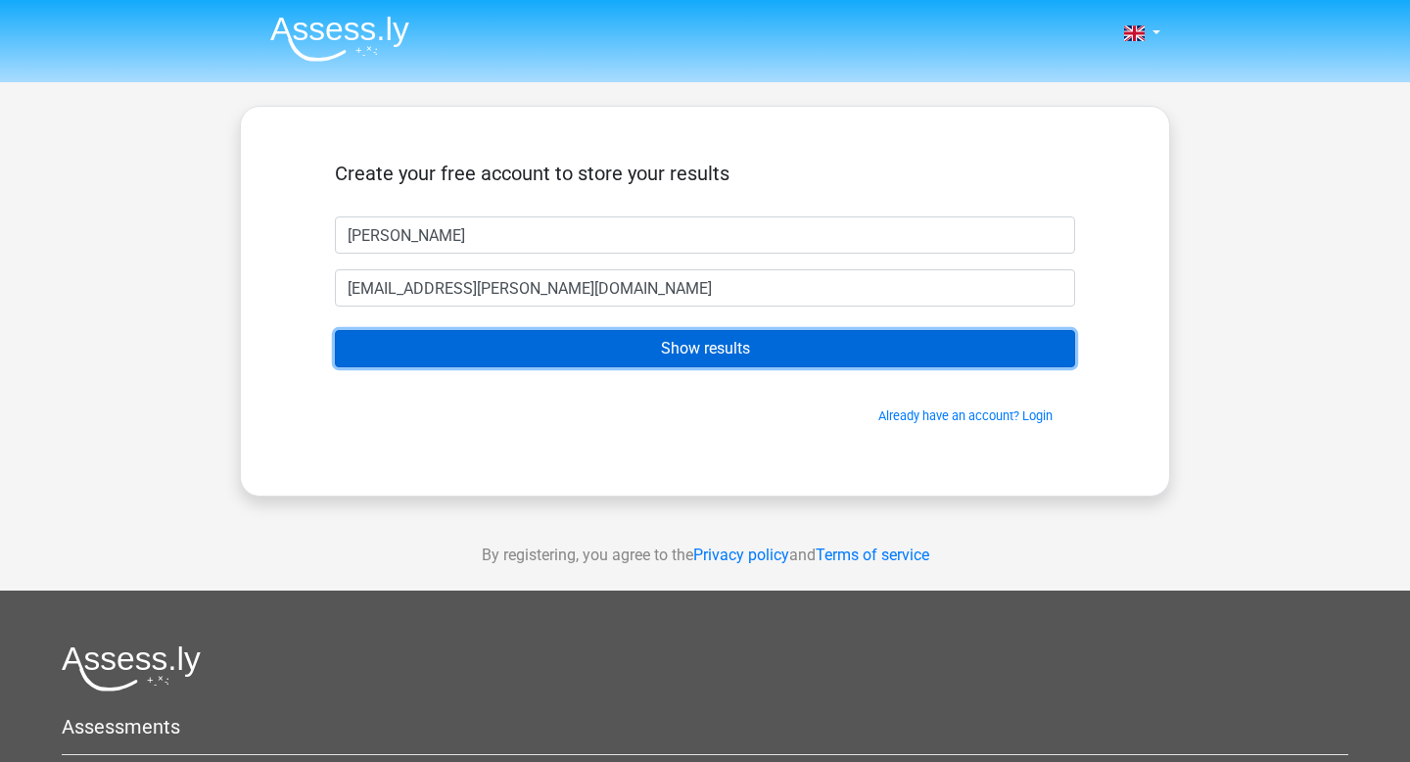
click at [492, 352] on input "Show results" at bounding box center [705, 348] width 740 height 37
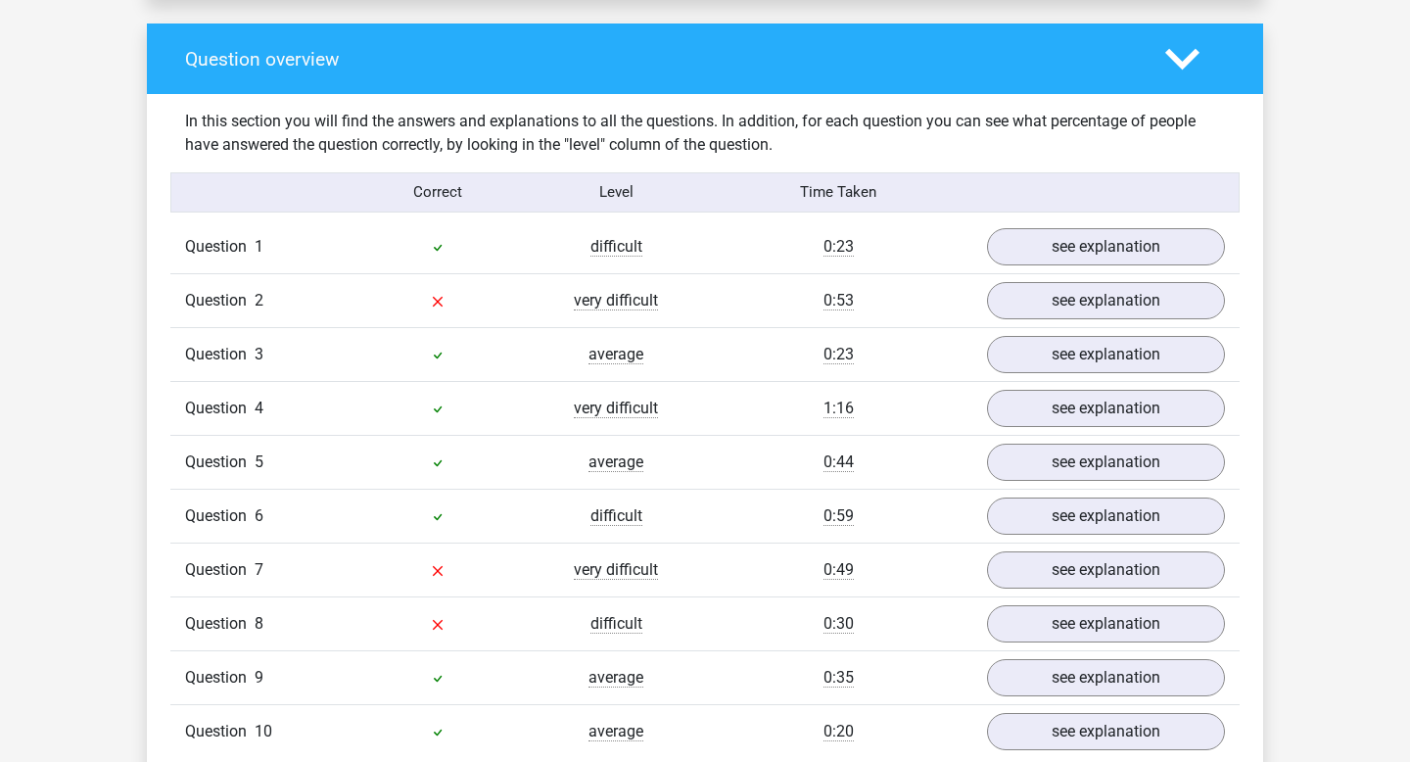
scroll to position [1432, 0]
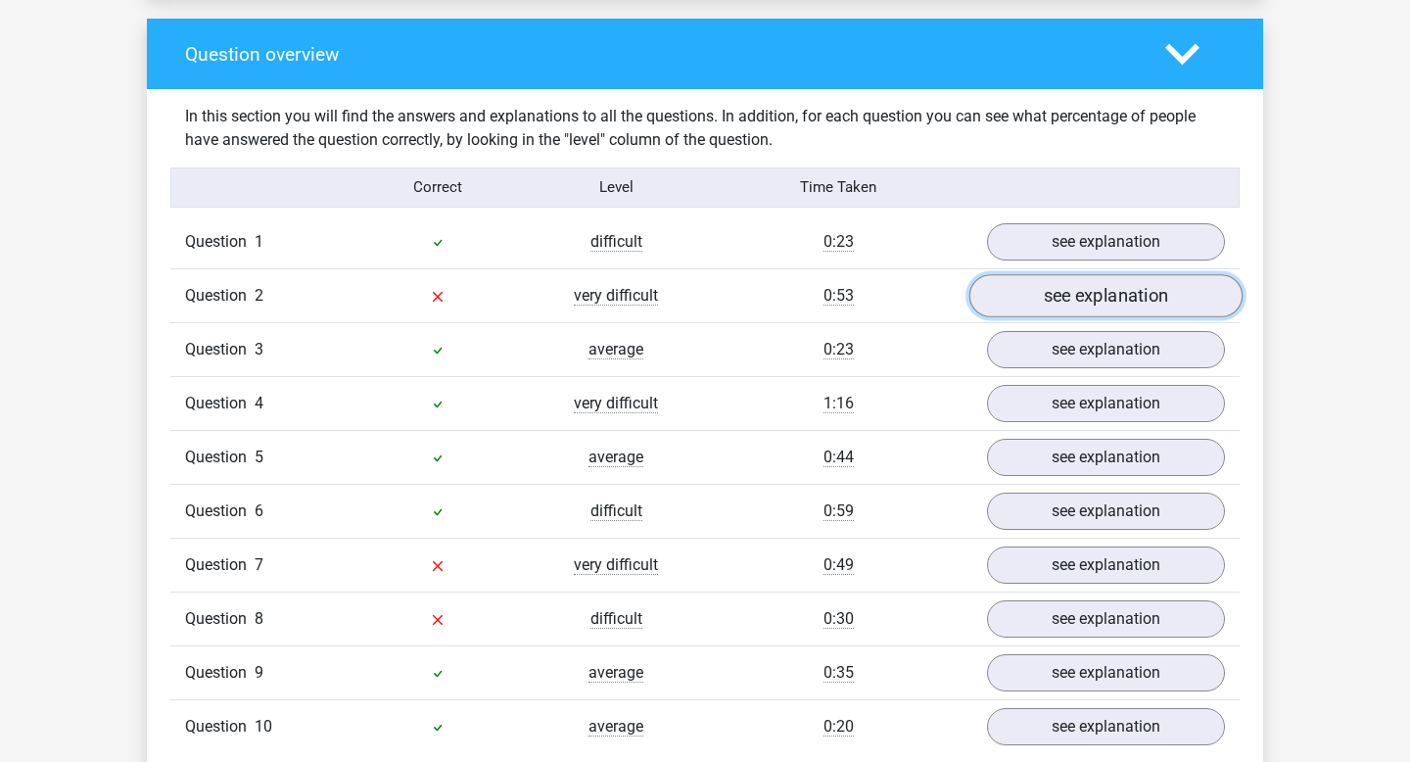
click at [1114, 289] on link "see explanation" at bounding box center [1105, 295] width 273 height 43
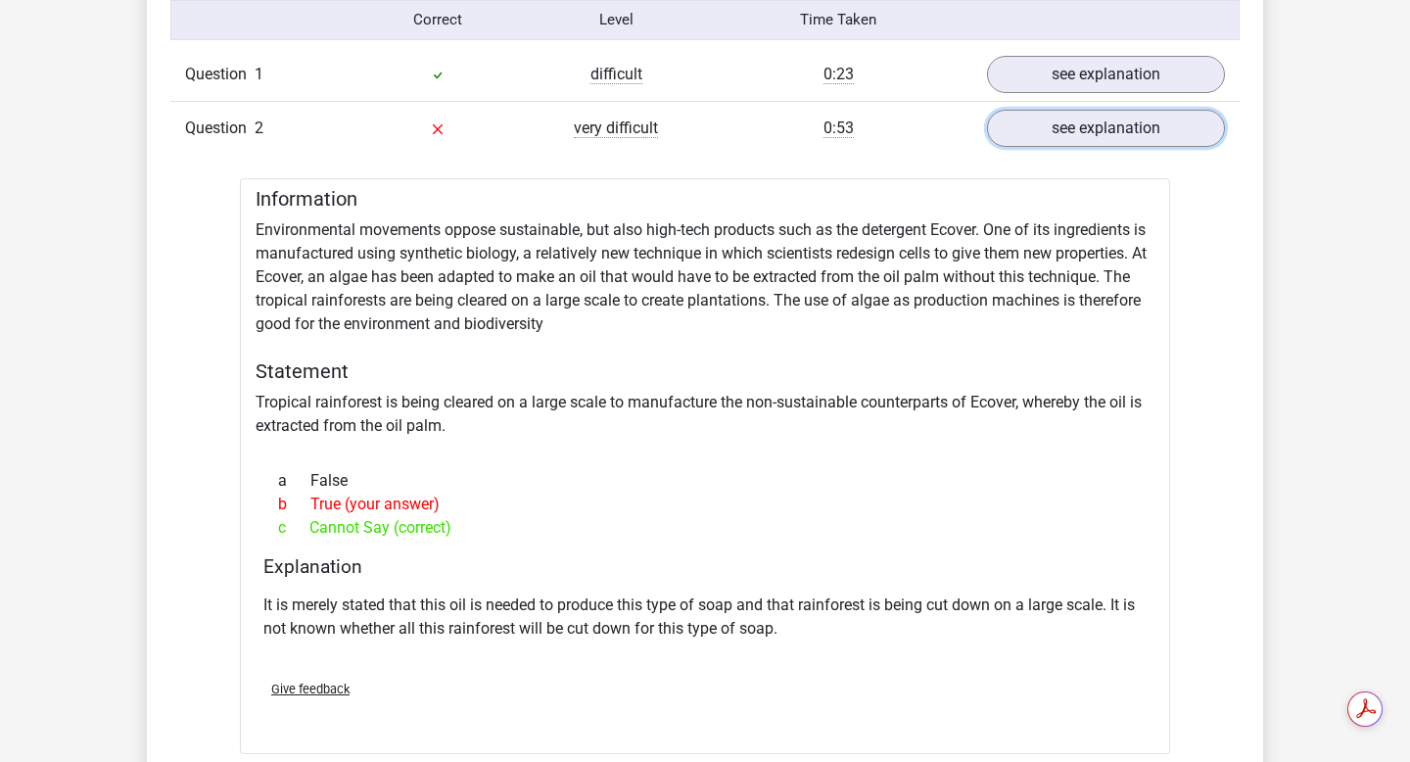
scroll to position [1601, 0]
click at [1137, 122] on link "see explanation" at bounding box center [1105, 127] width 273 height 43
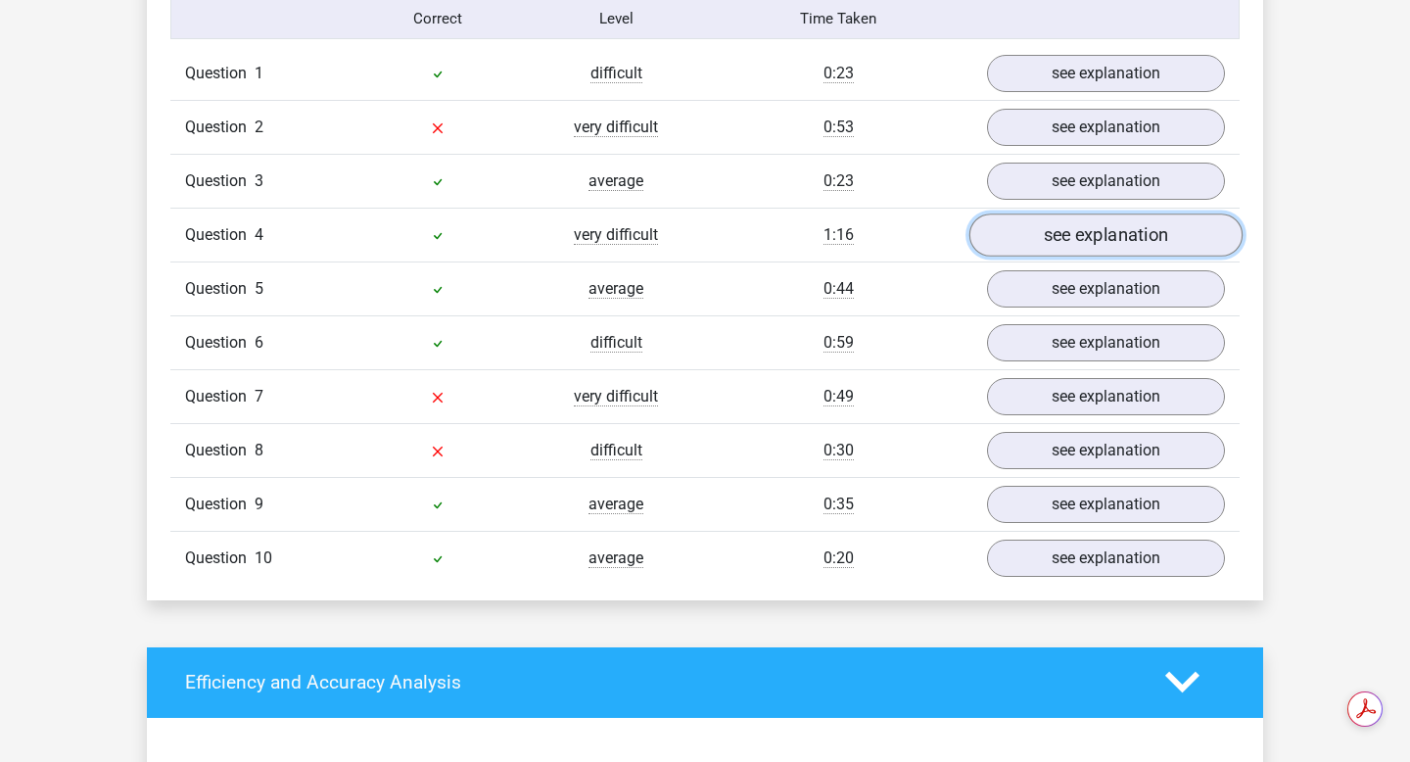
click at [1093, 243] on link "see explanation" at bounding box center [1105, 234] width 273 height 43
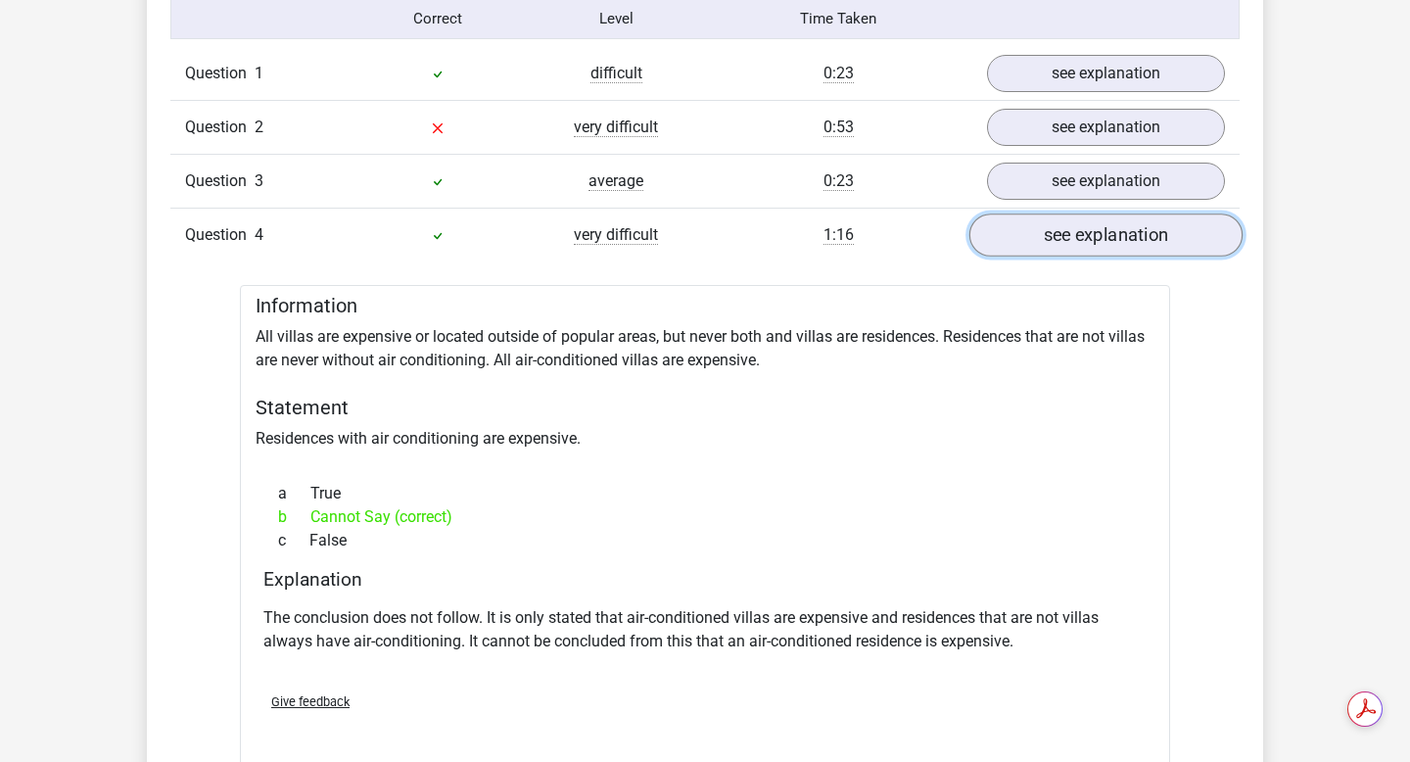
click at [1086, 231] on link "see explanation" at bounding box center [1105, 234] width 273 height 43
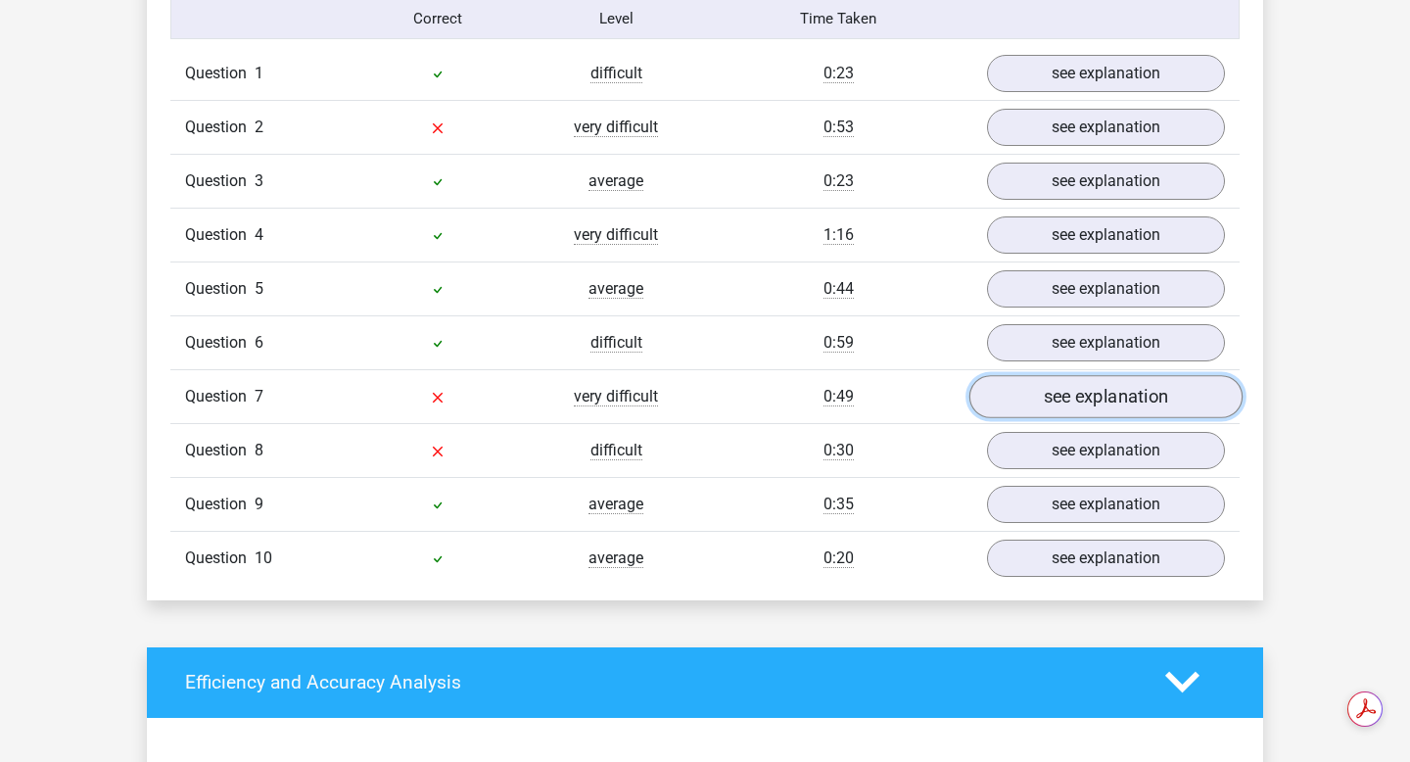
click at [1066, 398] on link "see explanation" at bounding box center [1105, 396] width 273 height 43
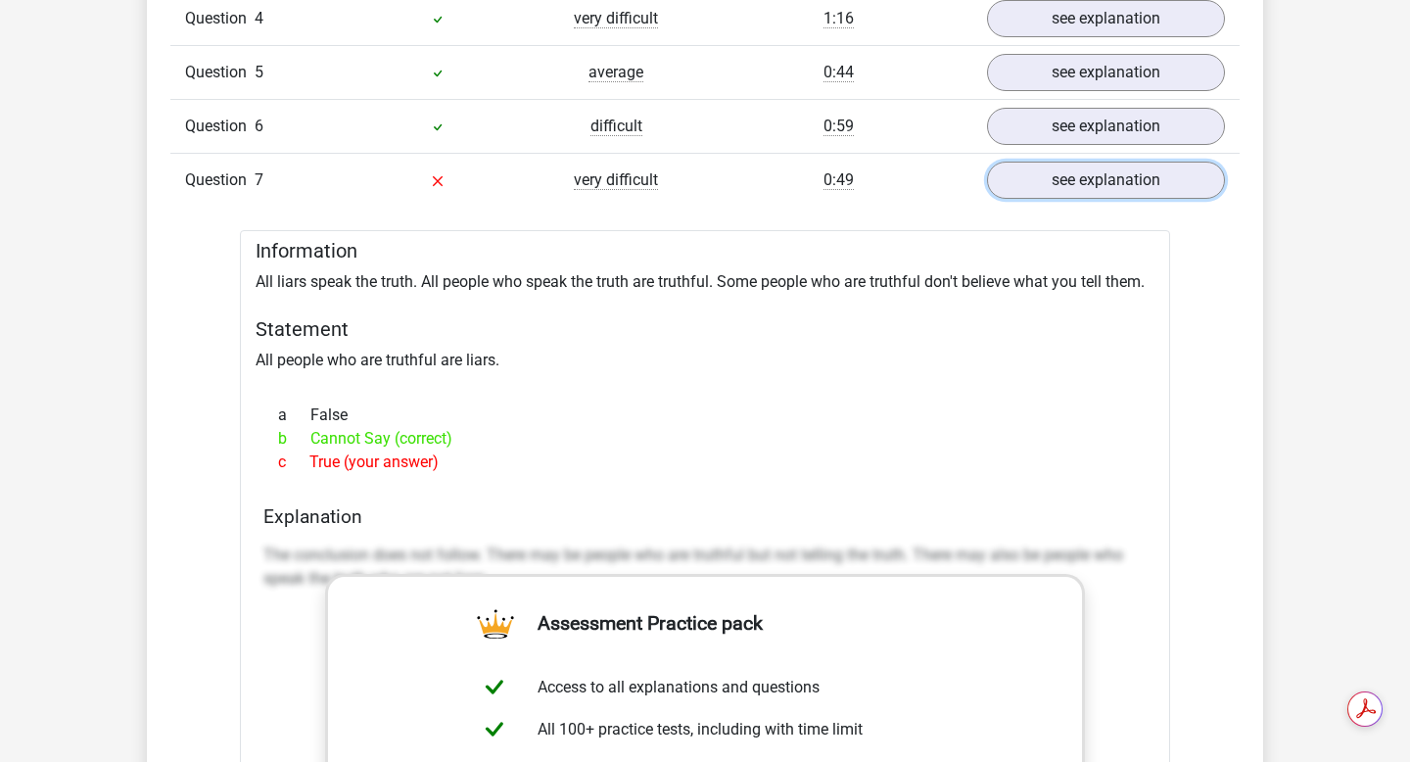
scroll to position [1812, 0]
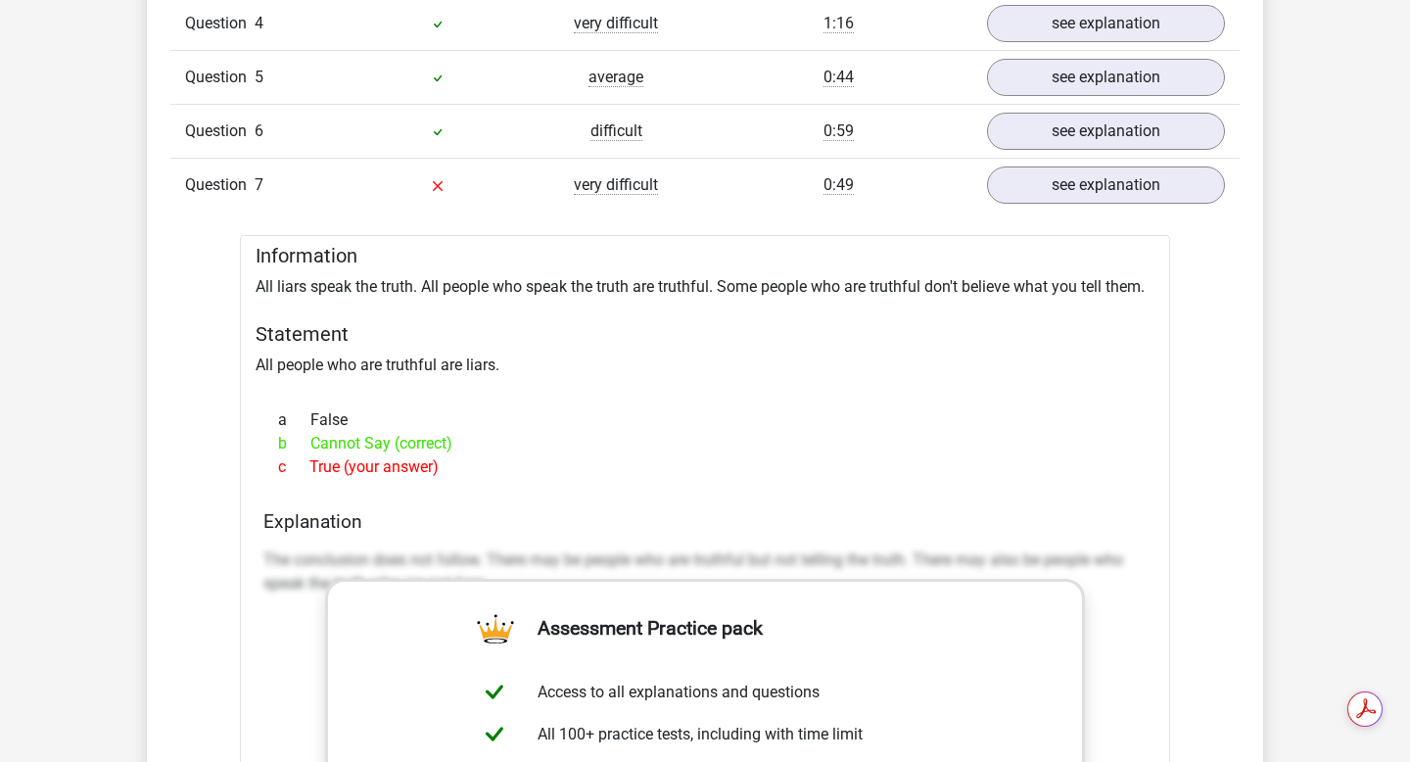
click at [1046, 209] on div "Question 7 very difficult 0:49 see explanation" at bounding box center [704, 185] width 1069 height 54
click at [1072, 191] on link "see explanation" at bounding box center [1105, 184] width 273 height 43
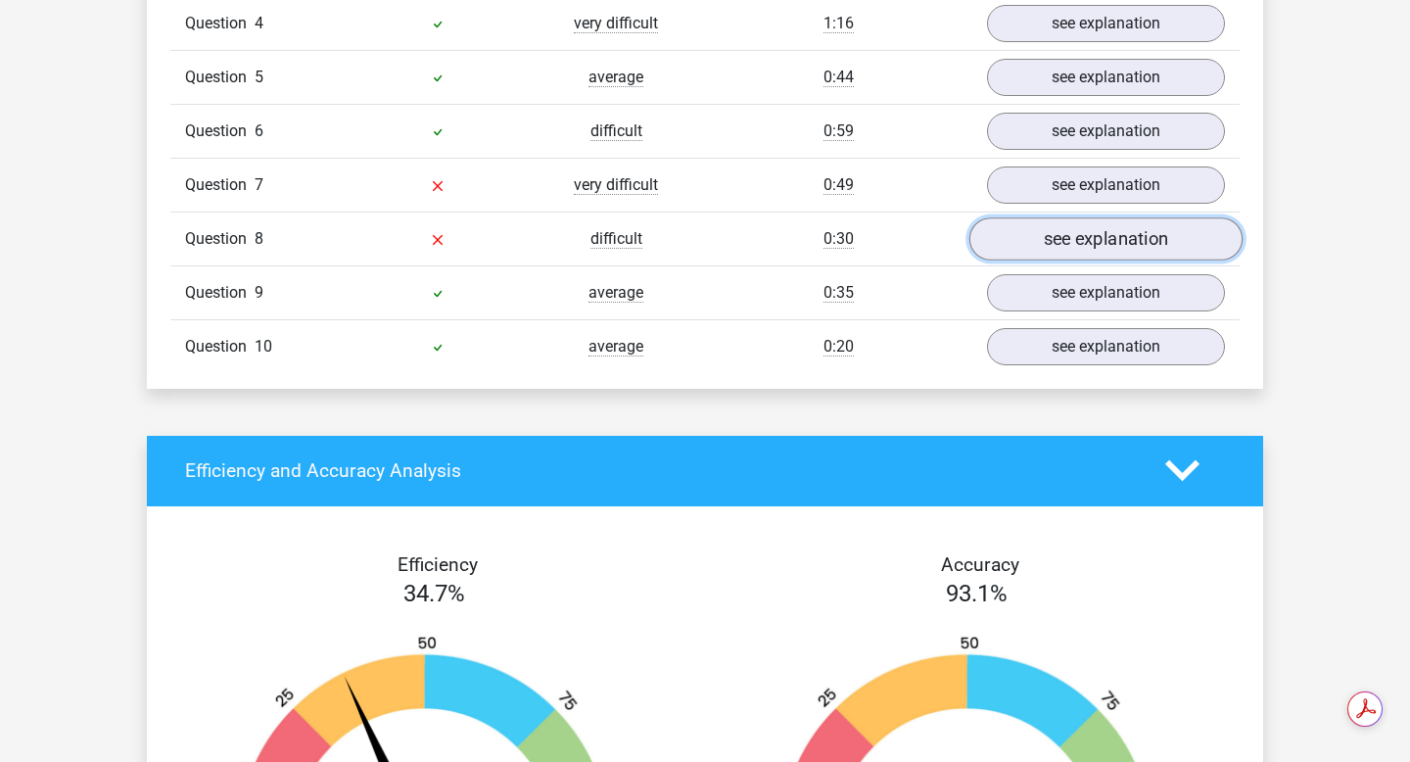
click at [1069, 245] on link "see explanation" at bounding box center [1105, 238] width 273 height 43
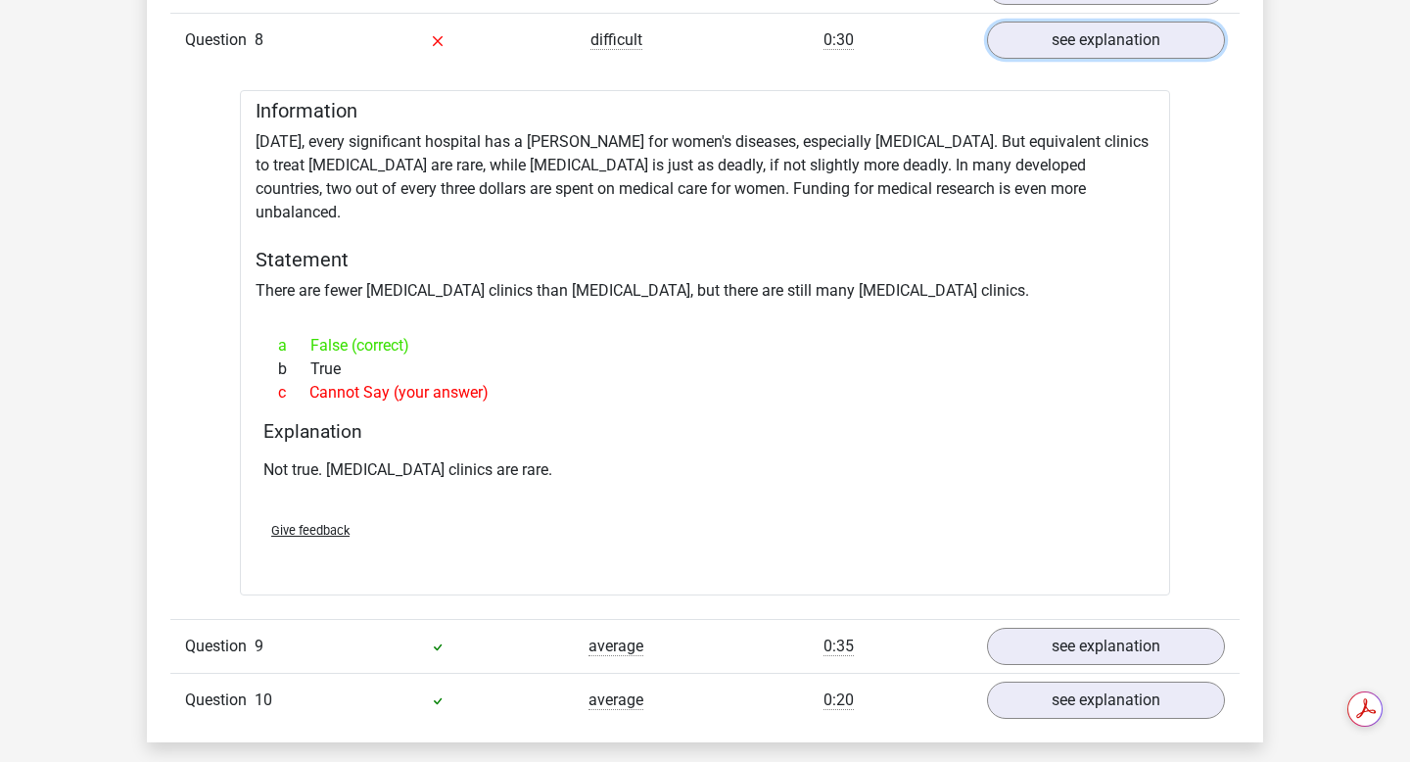
scroll to position [0, 0]
click at [1116, 39] on link "see explanation" at bounding box center [1105, 40] width 273 height 43
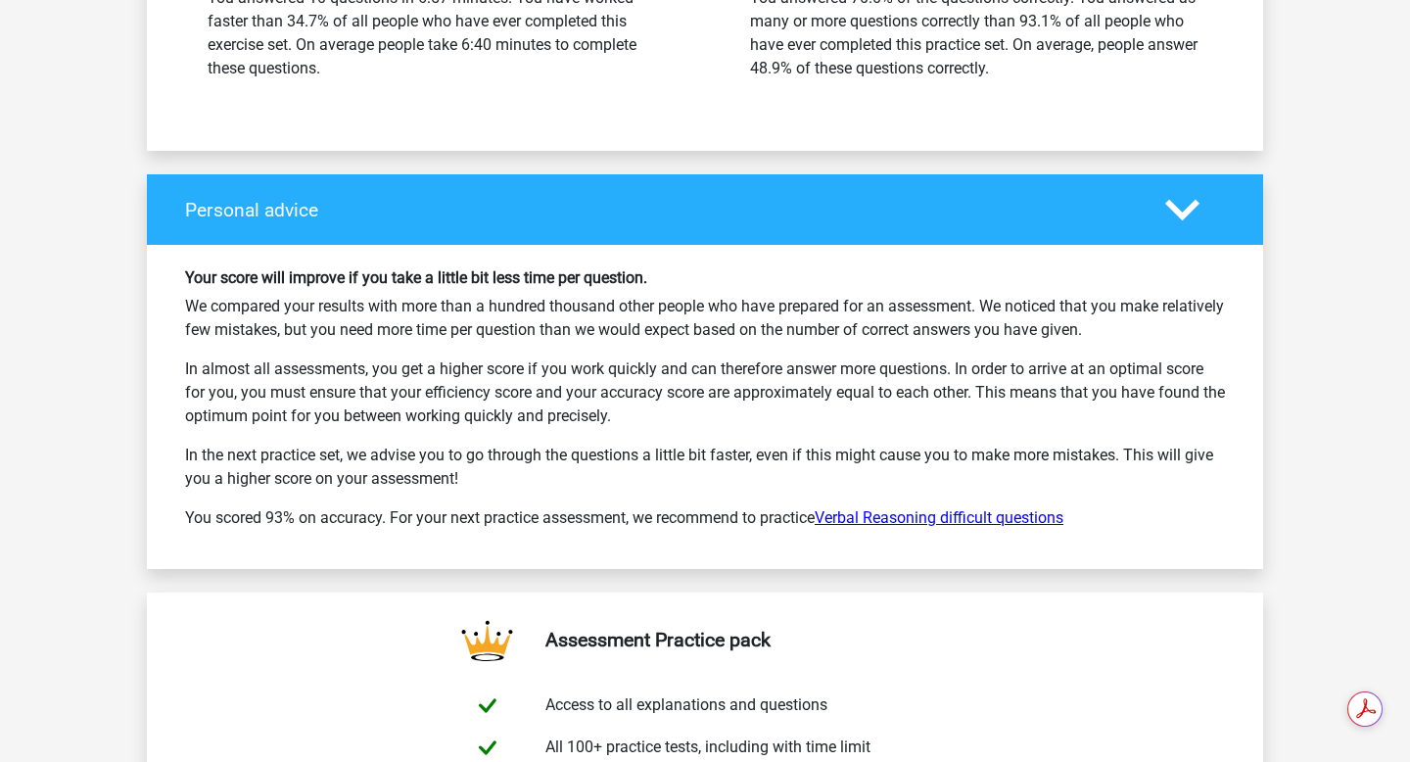
click at [970, 524] on link "Verbal Reasoning difficult questions" at bounding box center [938, 517] width 249 height 19
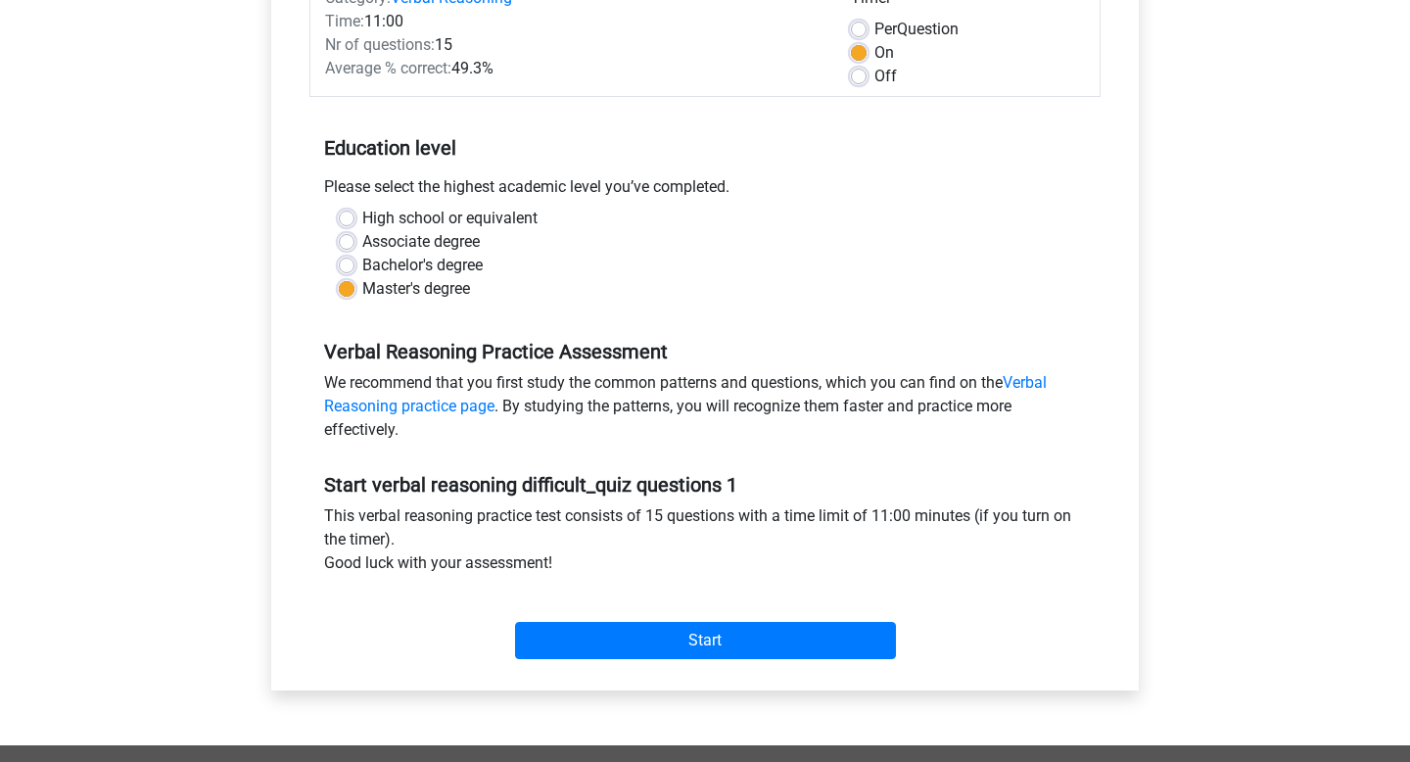
scroll to position [536, 0]
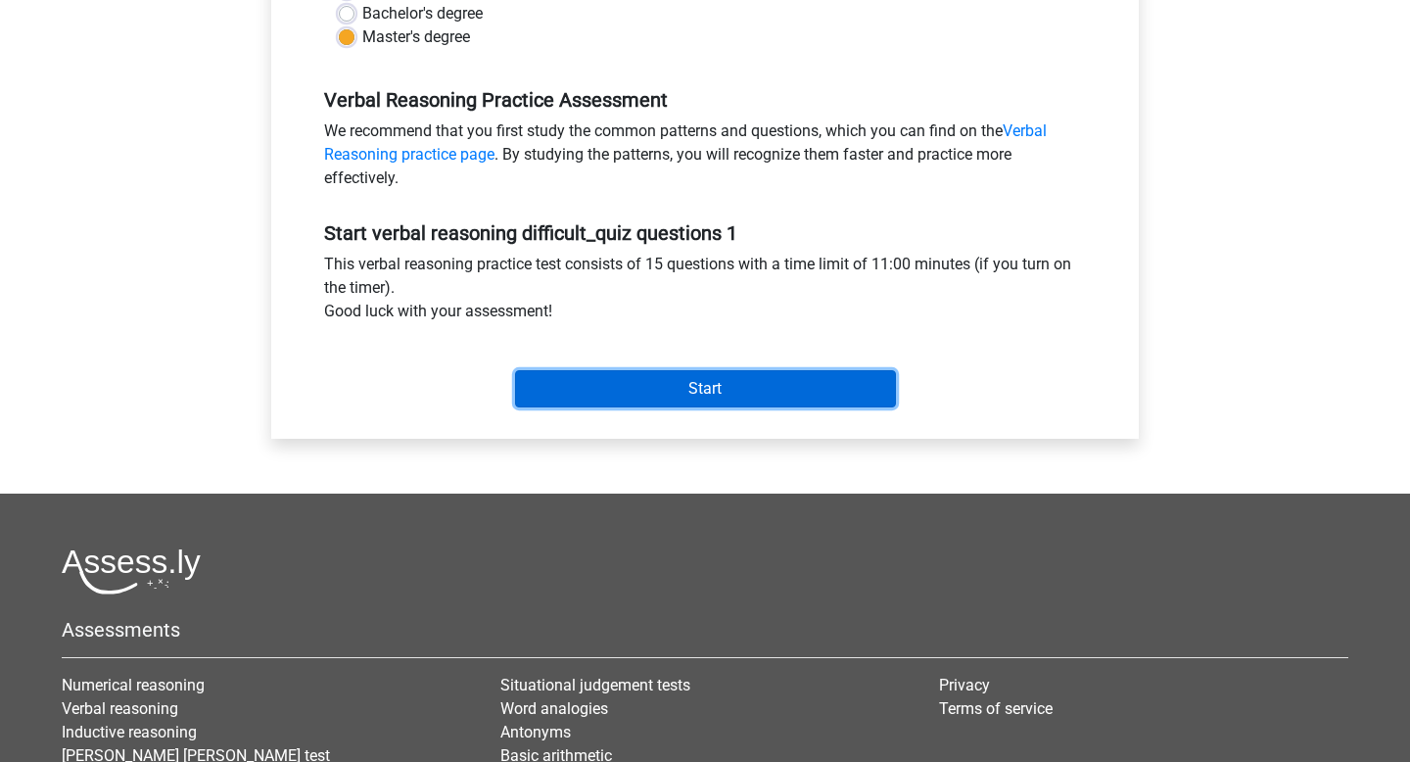
click at [830, 395] on input "Start" at bounding box center [705, 388] width 381 height 37
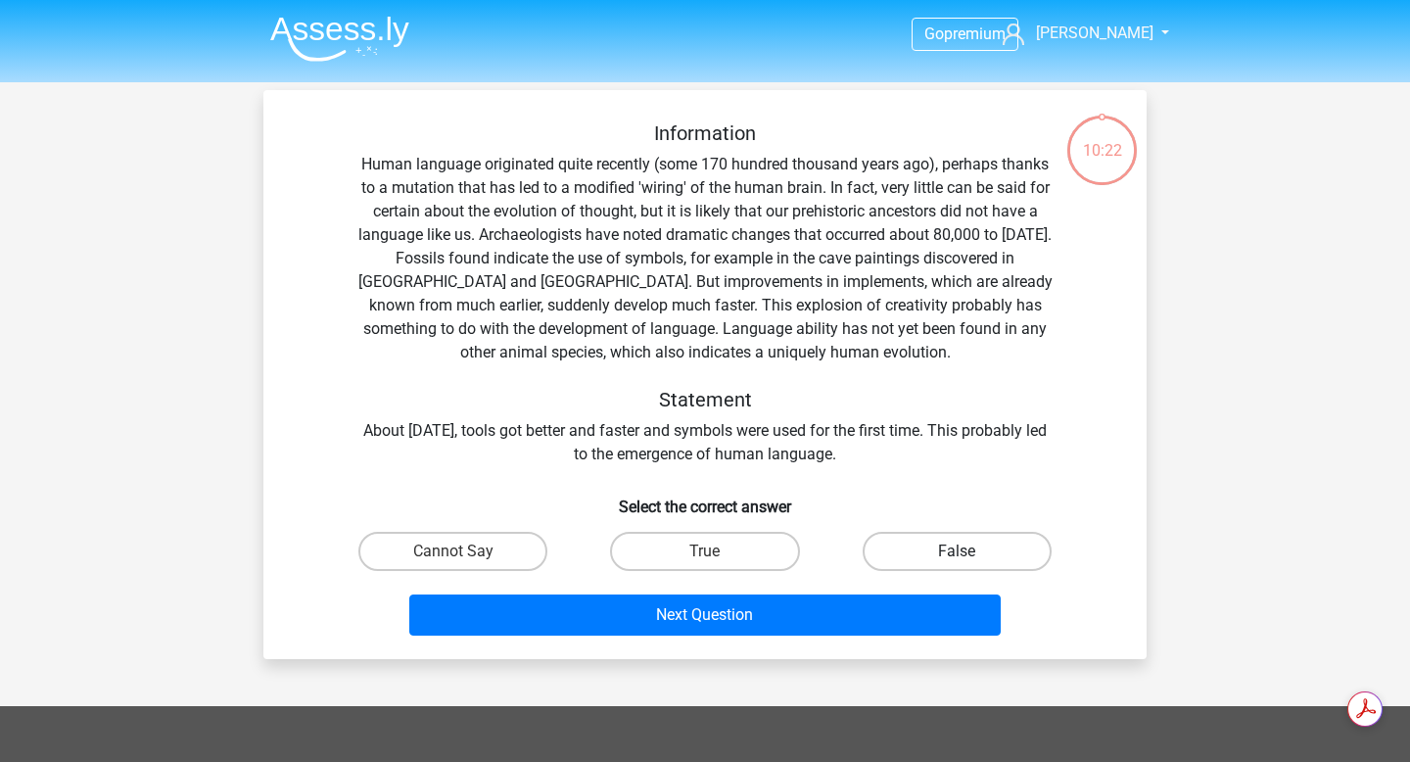
click at [959, 567] on label "False" at bounding box center [956, 551] width 189 height 39
click at [959, 564] on input "False" at bounding box center [962, 557] width 13 height 13
radio input "true"
click at [510, 558] on label "Cannot Say" at bounding box center [452, 551] width 189 height 39
click at [466, 558] on input "Cannot Say" at bounding box center [459, 557] width 13 height 13
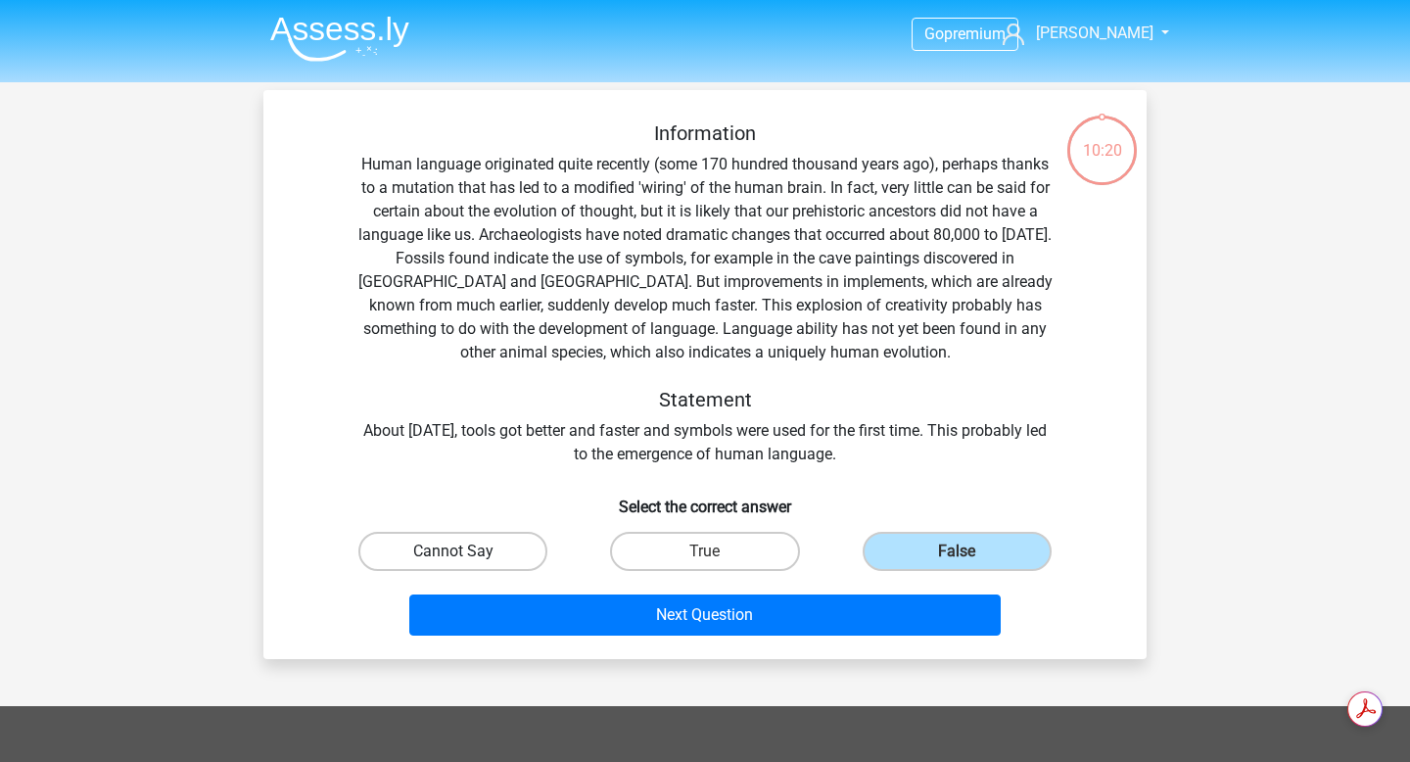
radio input "true"
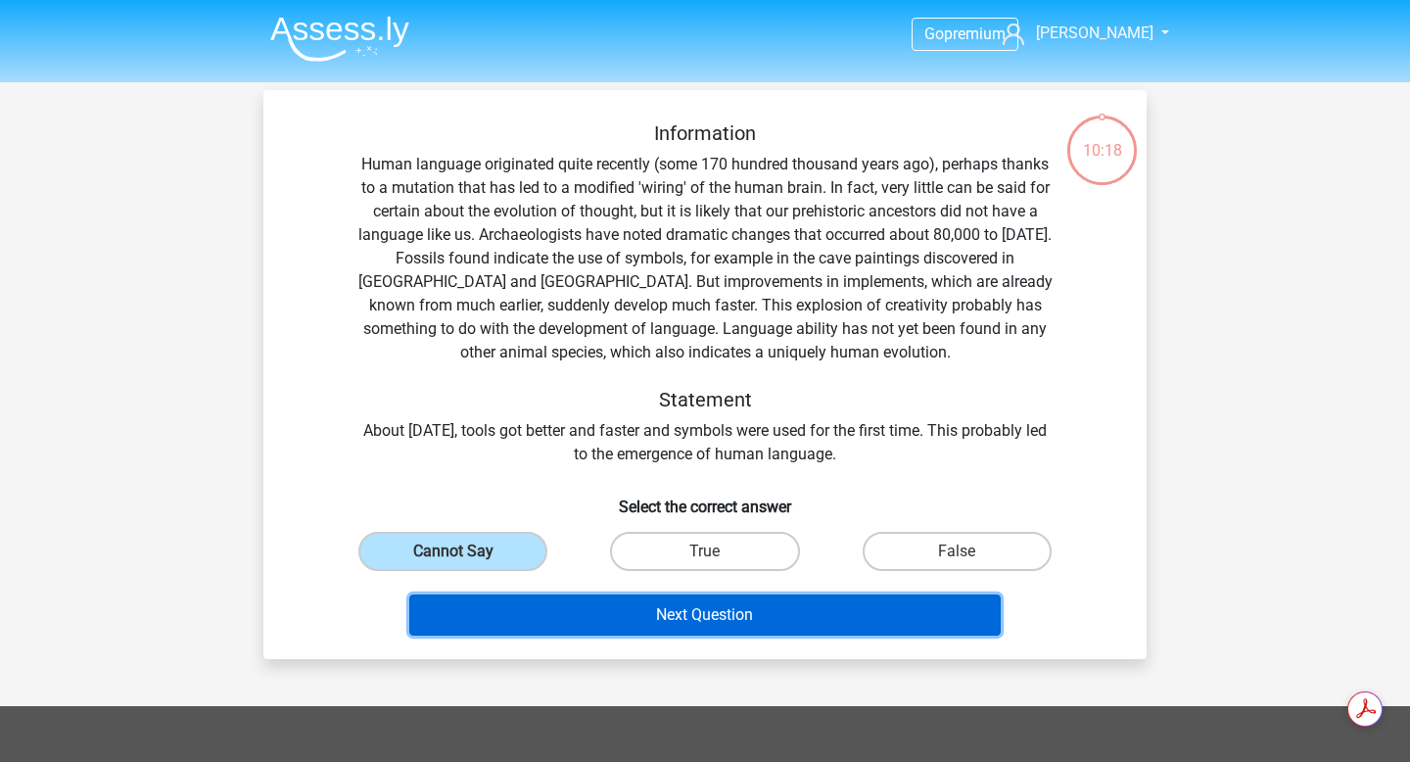
click at [545, 599] on button "Next Question" at bounding box center [705, 614] width 592 height 41
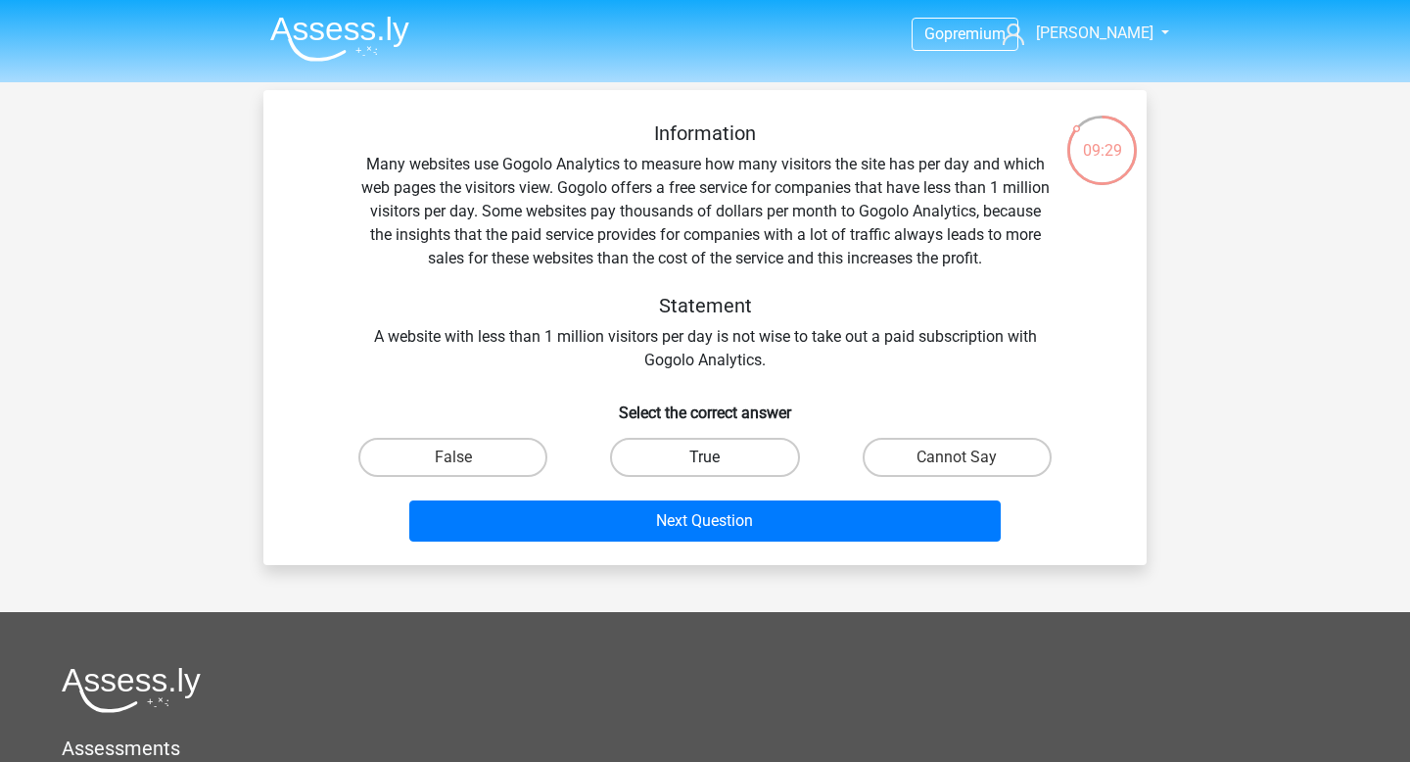
click at [668, 438] on label "True" at bounding box center [704, 457] width 189 height 39
click at [705, 457] on input "True" at bounding box center [711, 463] width 13 height 13
radio input "true"
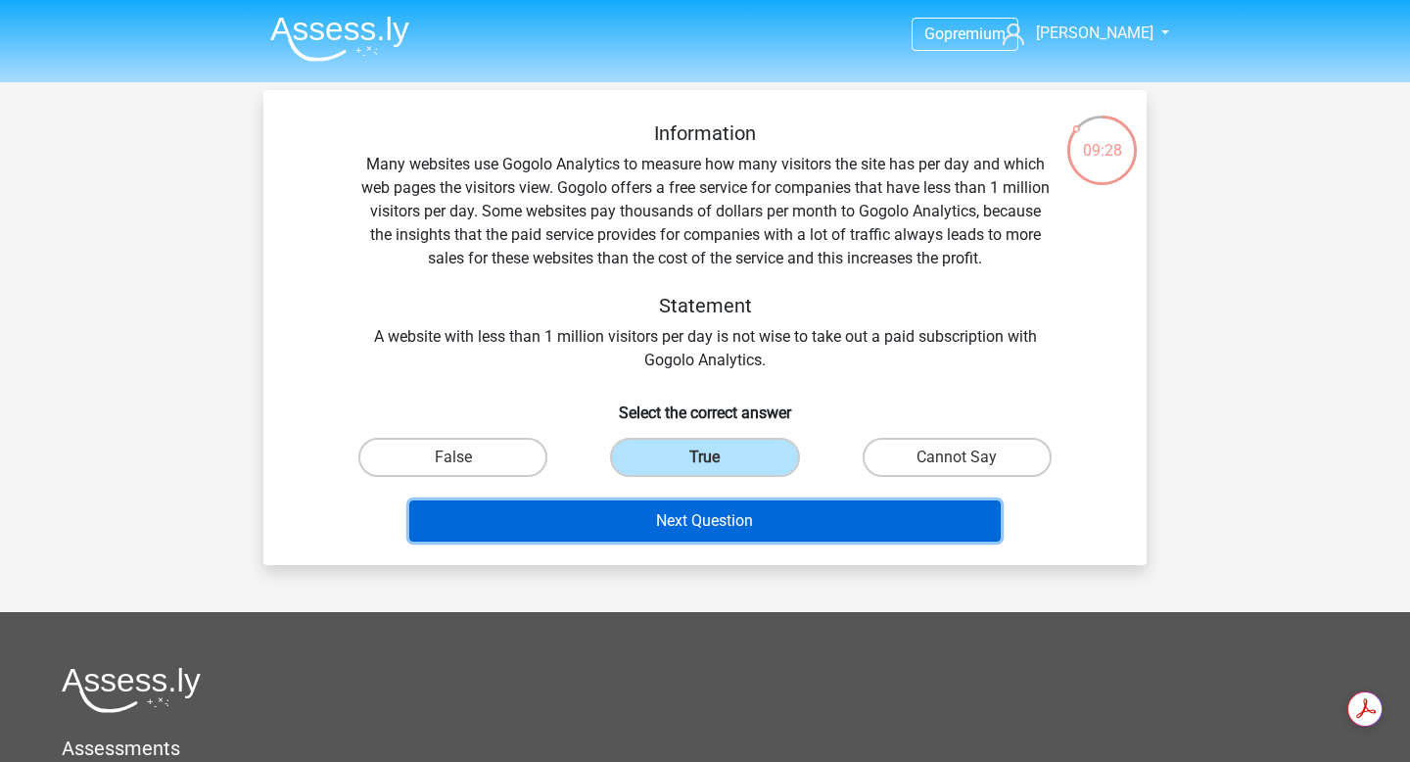
click at [707, 534] on button "Next Question" at bounding box center [705, 520] width 592 height 41
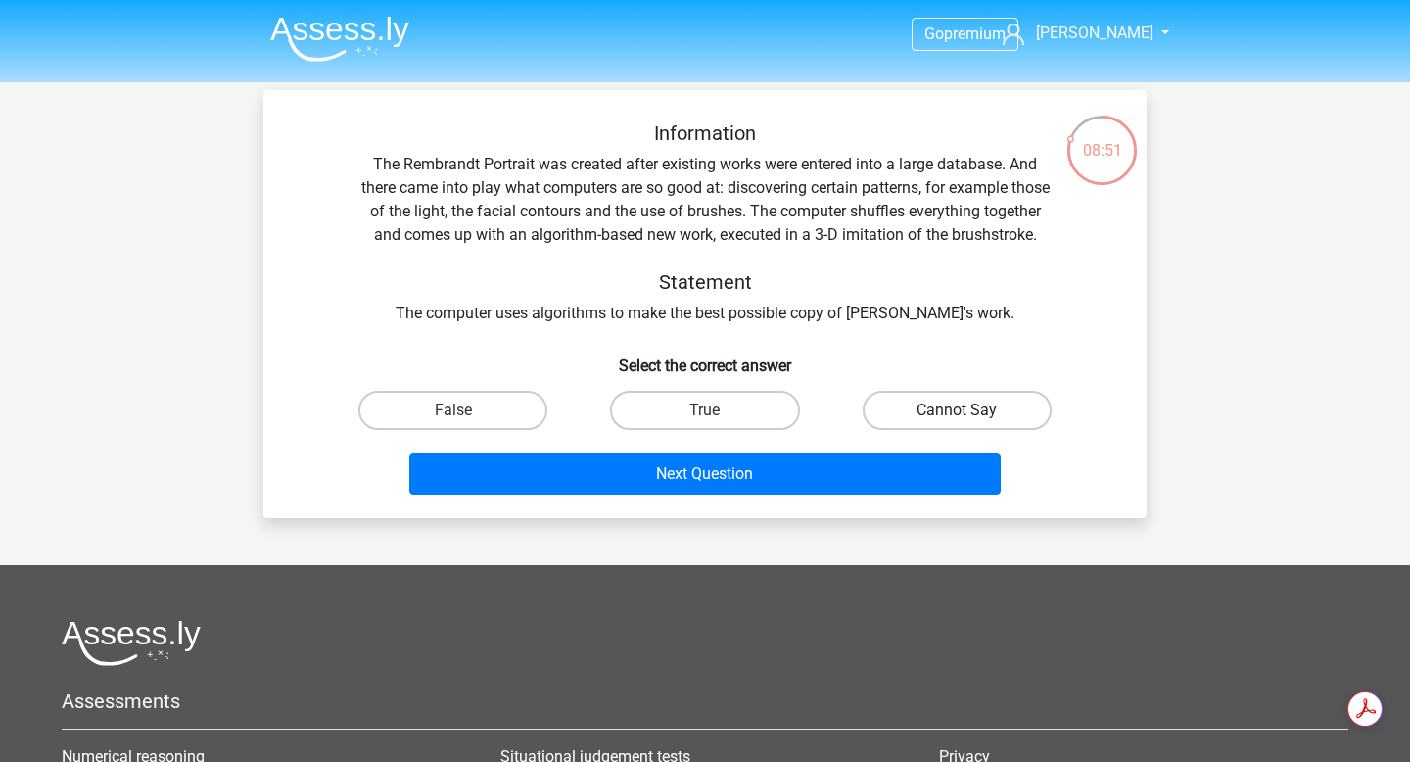
click at [939, 426] on label "Cannot Say" at bounding box center [956, 410] width 189 height 39
click at [956, 423] on input "Cannot Say" at bounding box center [962, 416] width 13 height 13
radio input "true"
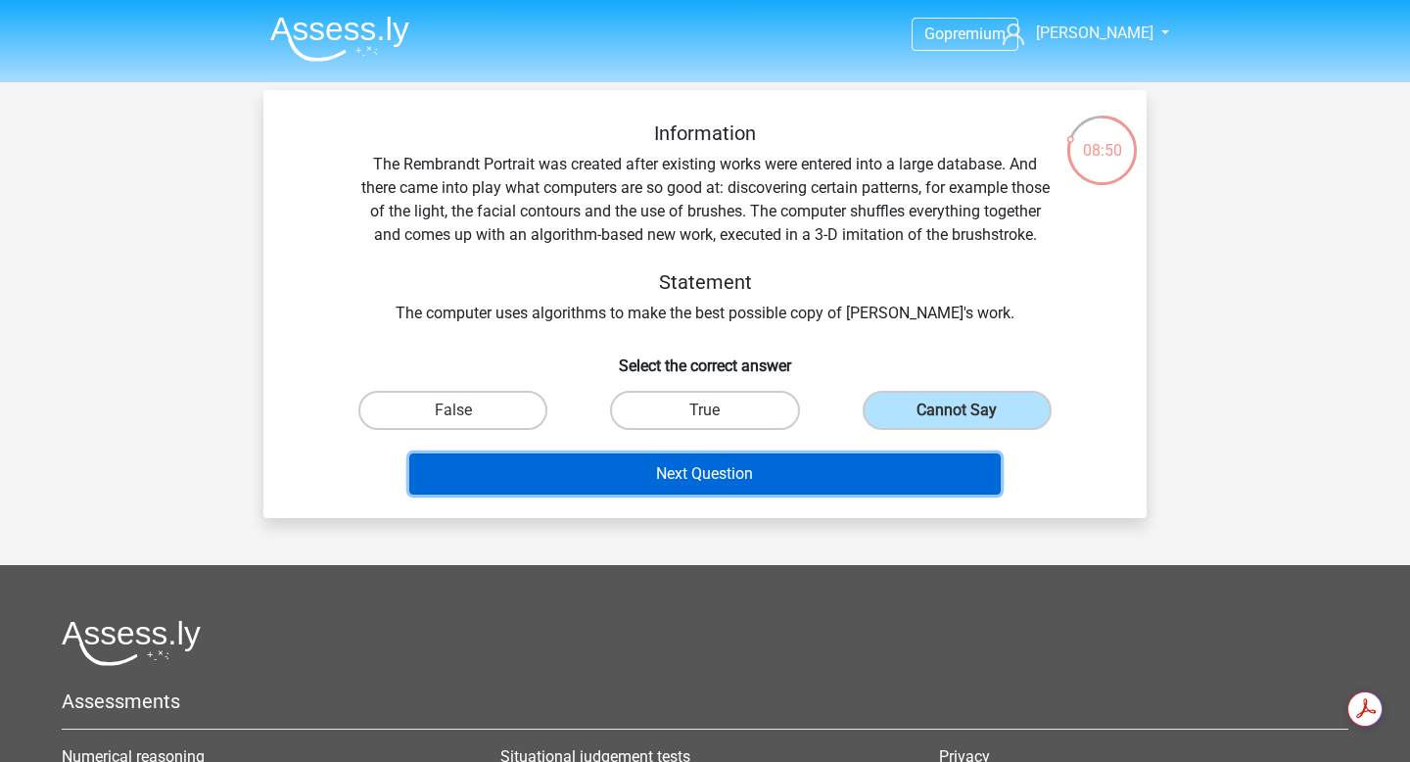
click at [922, 494] on button "Next Question" at bounding box center [705, 473] width 592 height 41
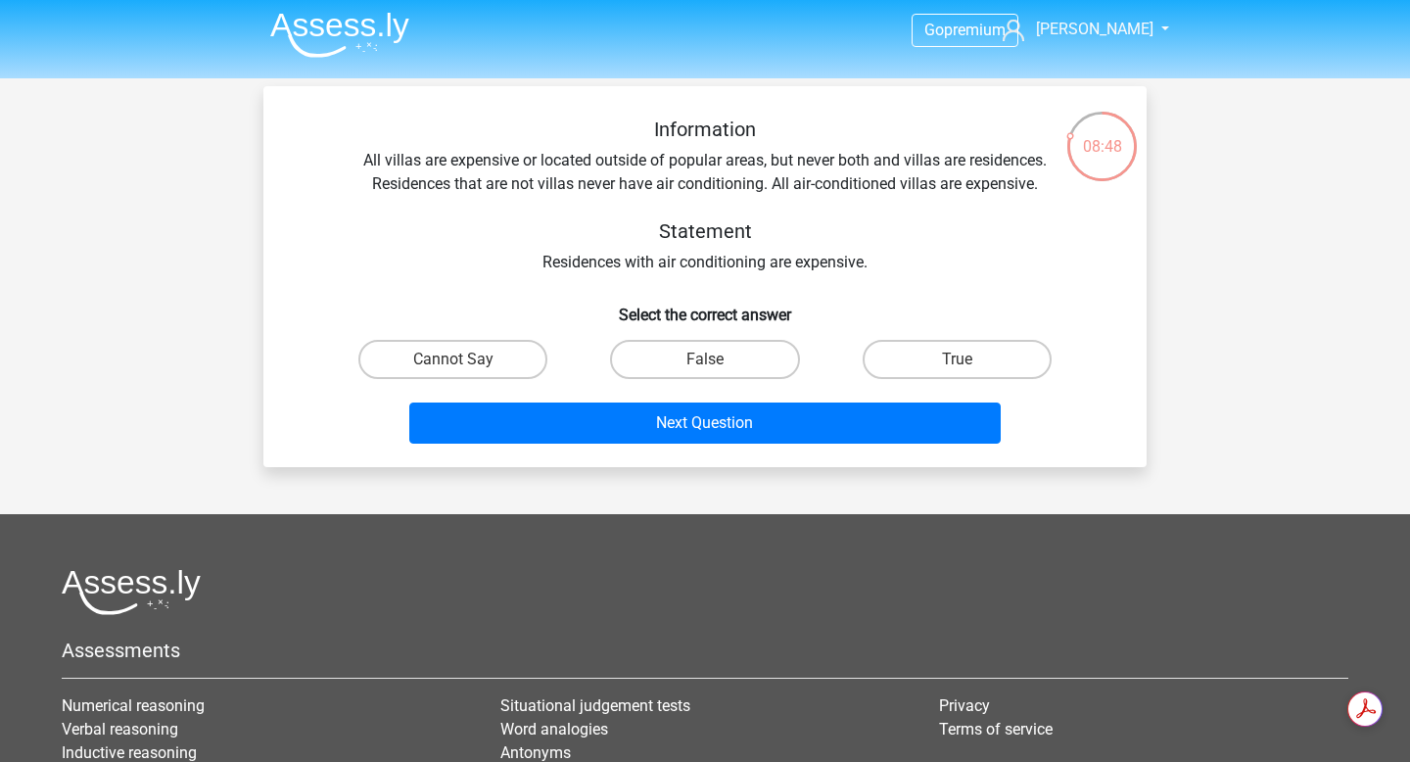
scroll to position [3, 0]
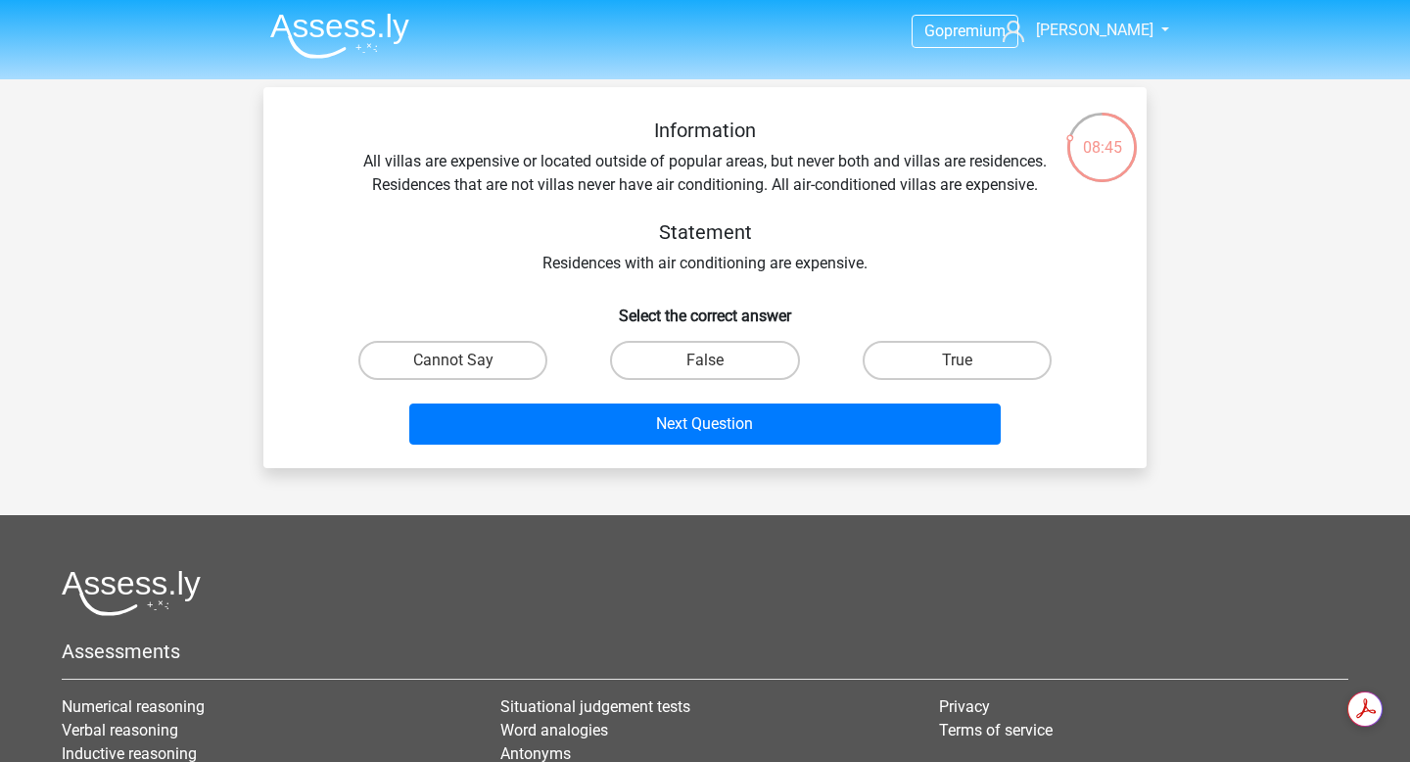
click at [426, 380] on div "Cannot Say" at bounding box center [453, 360] width 252 height 55
click at [435, 357] on label "Cannot Say" at bounding box center [452, 360] width 189 height 39
click at [453, 360] on input "Cannot Say" at bounding box center [459, 366] width 13 height 13
radio input "true"
click at [482, 380] on div "Cannot Say" at bounding box center [453, 360] width 252 height 55
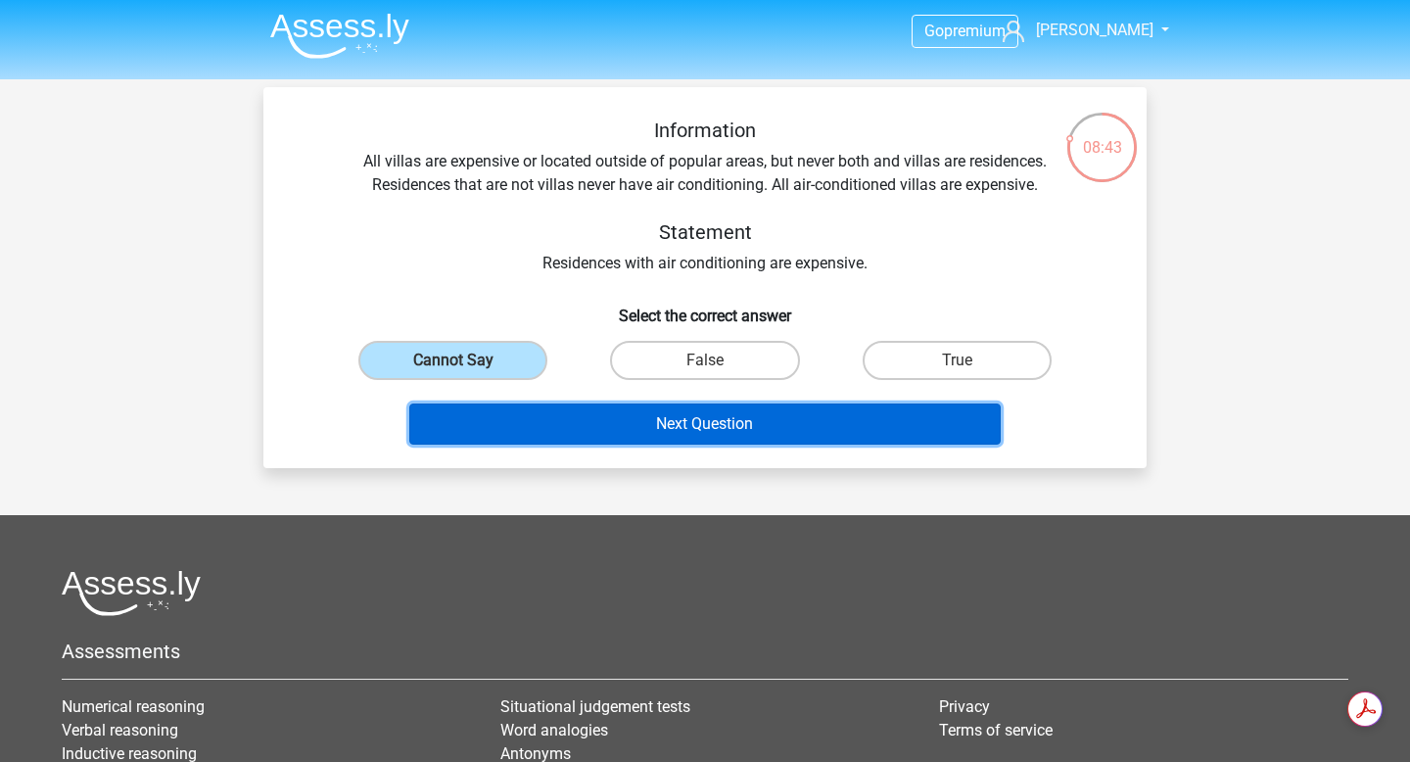
click at [512, 410] on button "Next Question" at bounding box center [705, 423] width 592 height 41
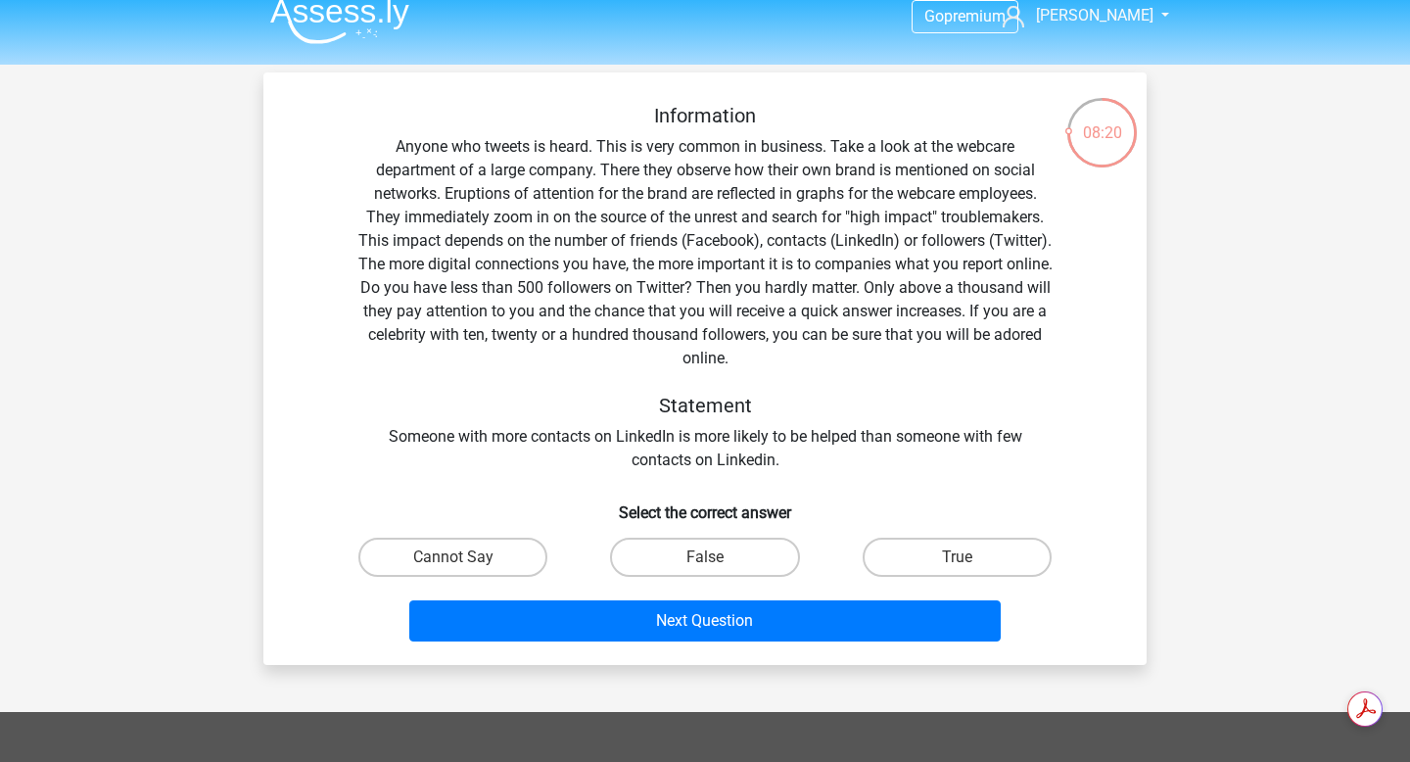
scroll to position [0, 0]
click at [950, 570] on label "True" at bounding box center [956, 556] width 189 height 39
click at [956, 570] on input "True" at bounding box center [962, 563] width 13 height 13
radio input "true"
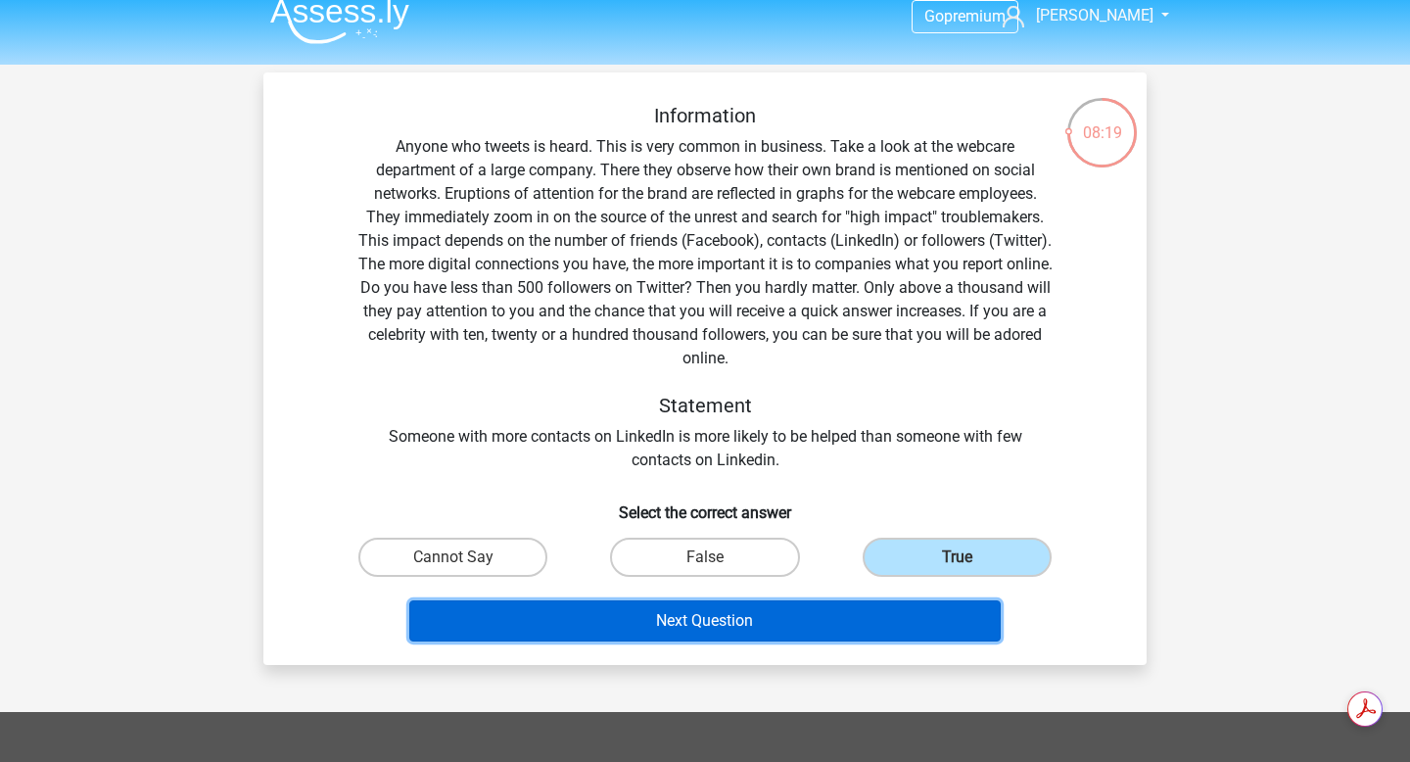
click at [932, 614] on button "Next Question" at bounding box center [705, 620] width 592 height 41
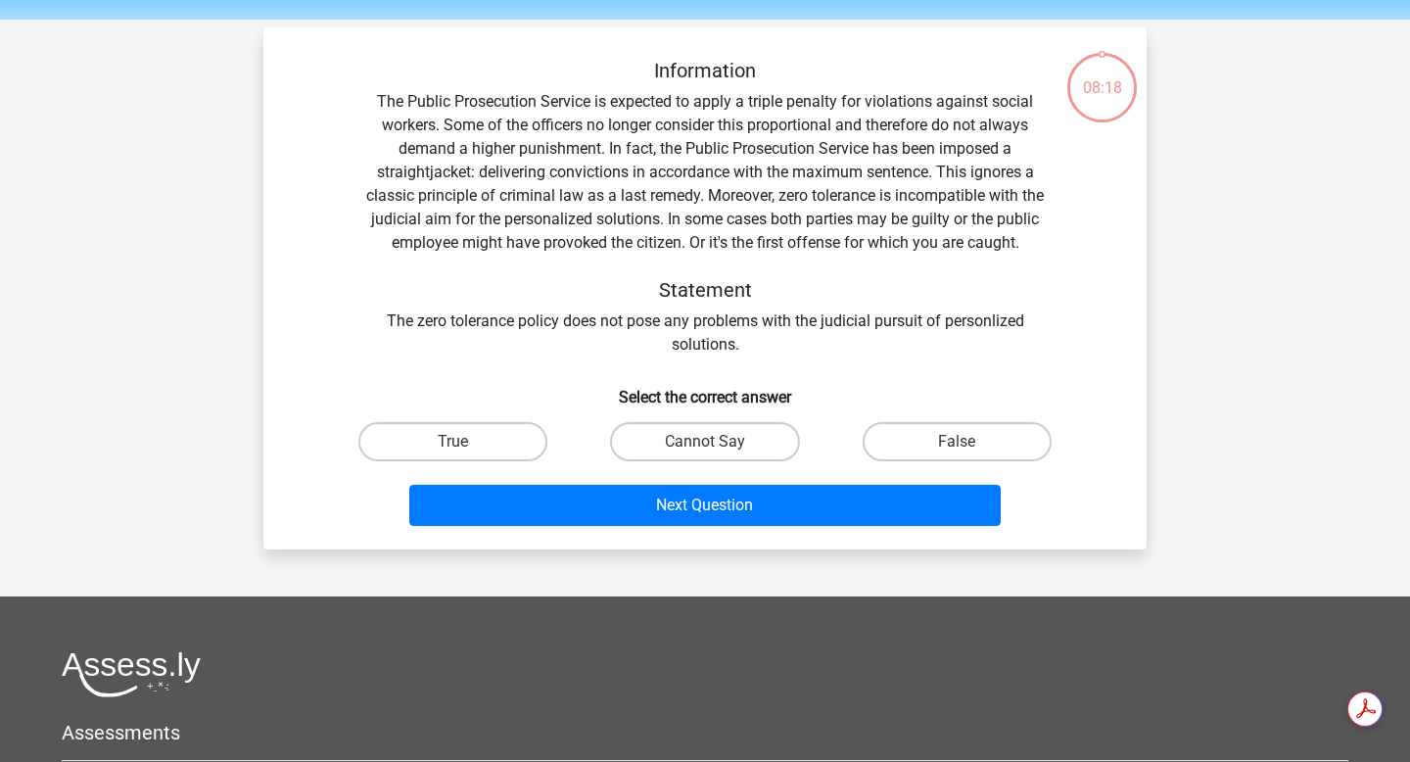
scroll to position [90, 0]
